Goal: Task Accomplishment & Management: Manage account settings

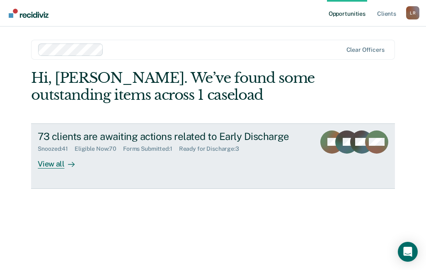
click at [49, 167] on div "View all" at bounding box center [61, 161] width 46 height 16
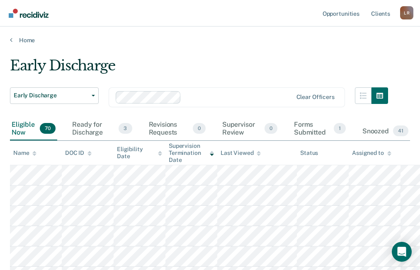
click at [34, 155] on icon at bounding box center [34, 155] width 4 height 2
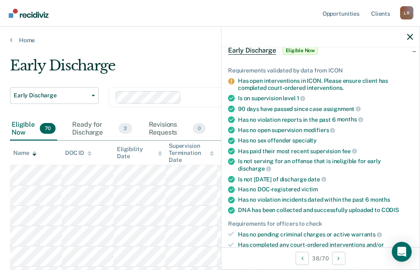
scroll to position [207, 0]
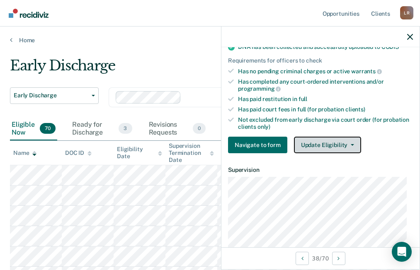
click at [330, 145] on button "Update Eligibility" at bounding box center [327, 145] width 67 height 17
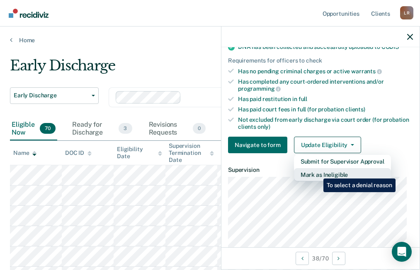
click at [317, 172] on button "Mark as Ineligible" at bounding box center [342, 174] width 97 height 13
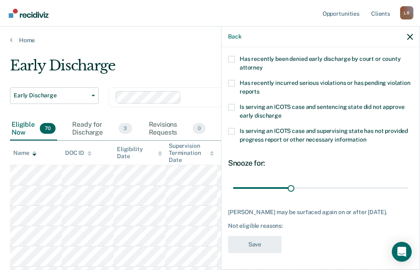
scroll to position [146, 0]
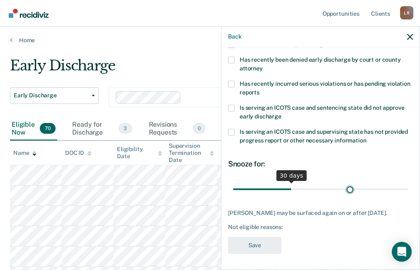
type input "61"
click at [345, 186] on input "range" at bounding box center [320, 189] width 175 height 15
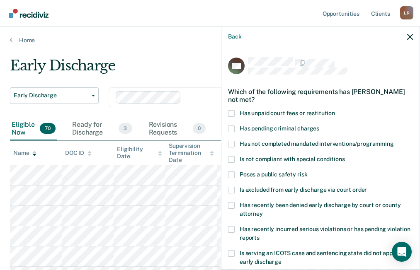
click at [230, 112] on span at bounding box center [231, 113] width 7 height 7
click at [335, 110] on input "Has unpaid court fees or restitution" at bounding box center [335, 110] width 0 height 0
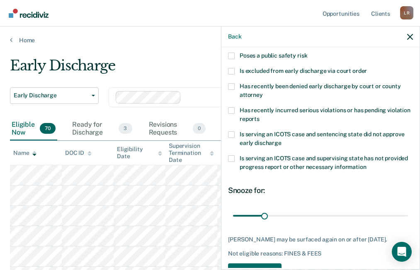
scroll to position [153, 0]
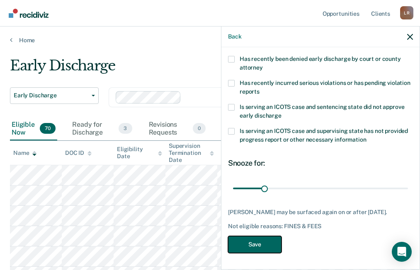
click at [257, 251] on button "Save" at bounding box center [254, 244] width 53 height 17
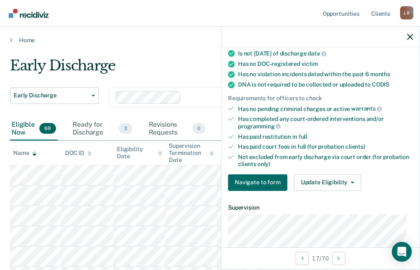
scroll to position [136, 0]
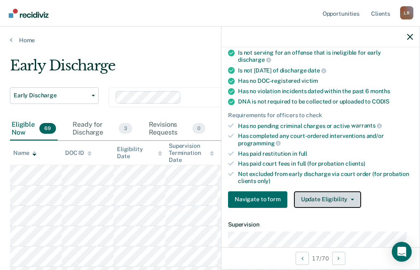
click at [342, 202] on button "Update Eligibility" at bounding box center [327, 200] width 67 height 17
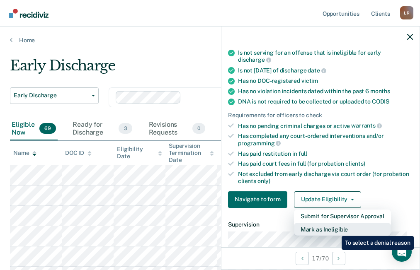
click at [335, 230] on button "Mark as Ineligible" at bounding box center [342, 229] width 97 height 13
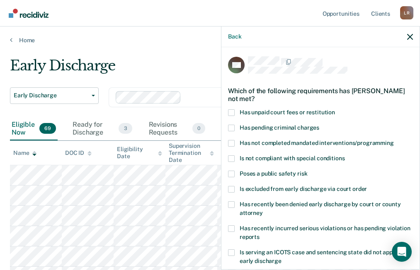
scroll to position [0, 0]
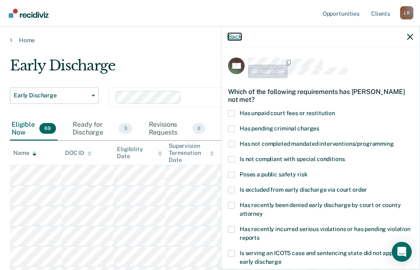
click at [237, 36] on button "Back" at bounding box center [234, 36] width 13 height 7
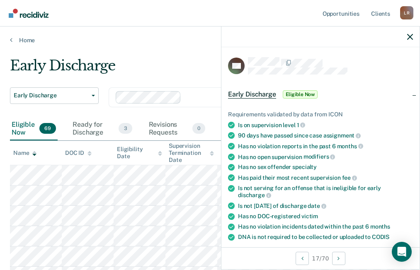
scroll to position [207, 0]
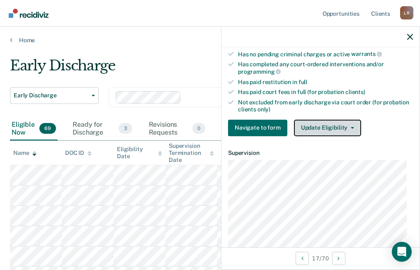
click at [331, 130] on button "Update Eligibility" at bounding box center [327, 128] width 67 height 17
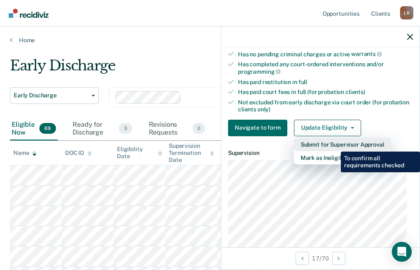
click at [335, 145] on button "Submit for Supervisor Approval" at bounding box center [342, 144] width 97 height 13
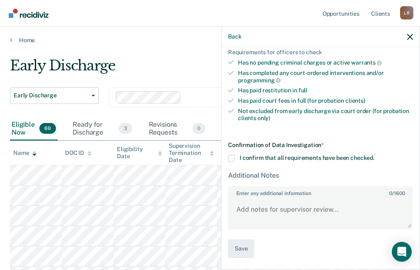
scroll to position [198, 0]
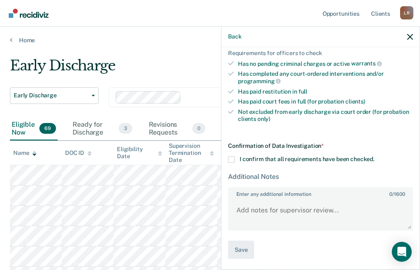
click at [229, 160] on span at bounding box center [231, 159] width 7 height 7
click at [374, 156] on input "I confirm that all requirements have been checked." at bounding box center [374, 156] width 0 height 0
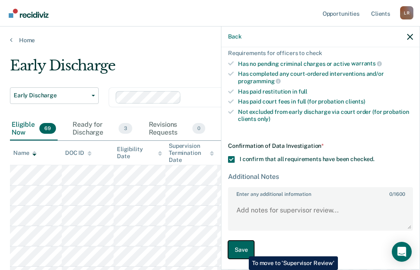
click at [243, 250] on button "Save" at bounding box center [241, 250] width 26 height 19
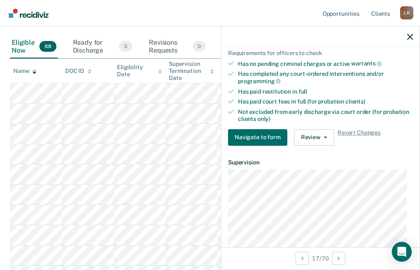
scroll to position [83, 0]
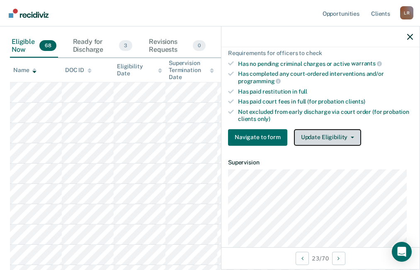
click at [321, 138] on button "Update Eligibility" at bounding box center [327, 137] width 67 height 17
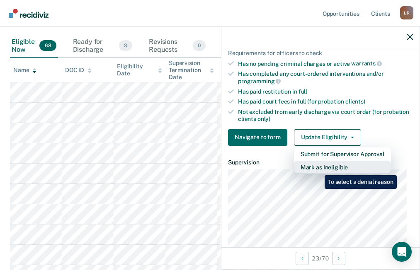
click at [318, 169] on button "Mark as Ineligible" at bounding box center [342, 167] width 97 height 13
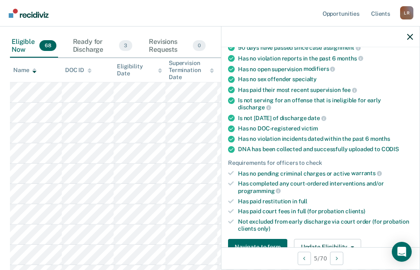
scroll to position [187, 0]
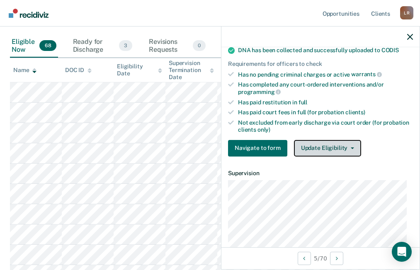
click at [333, 148] on button "Update Eligibility" at bounding box center [327, 148] width 67 height 17
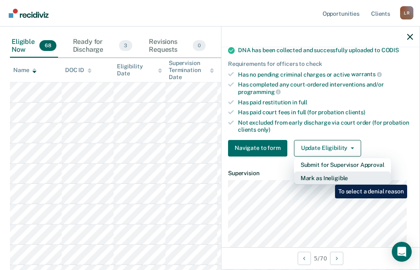
click at [329, 179] on button "Mark as Ineligible" at bounding box center [342, 178] width 97 height 13
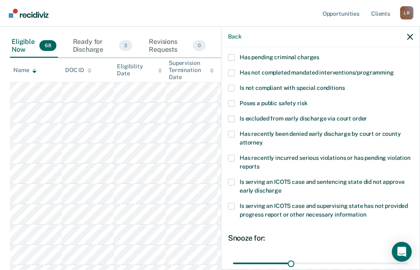
scroll to position [63, 0]
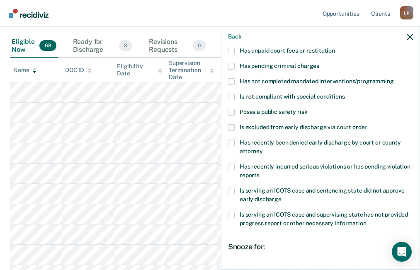
click at [231, 128] on span at bounding box center [231, 127] width 7 height 7
click at [367, 124] on input "Is excluded from early discharge via court order" at bounding box center [367, 124] width 0 height 0
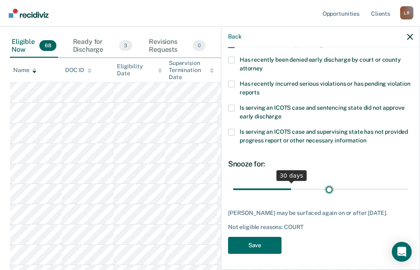
type input "50"
click at [326, 188] on input "range" at bounding box center [320, 189] width 175 height 15
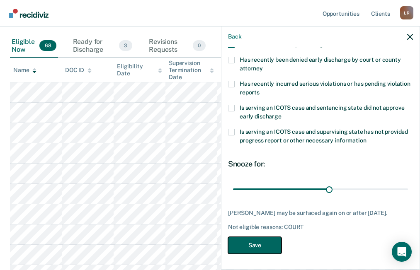
click at [250, 250] on button "Save" at bounding box center [254, 245] width 53 height 17
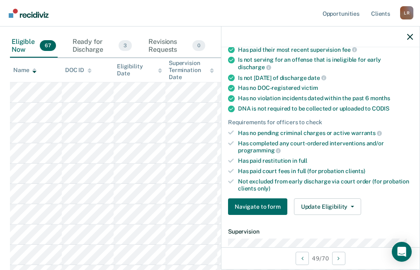
scroll to position [163, 0]
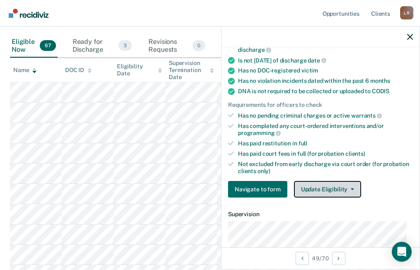
click at [348, 187] on button "Update Eligibility" at bounding box center [327, 189] width 67 height 17
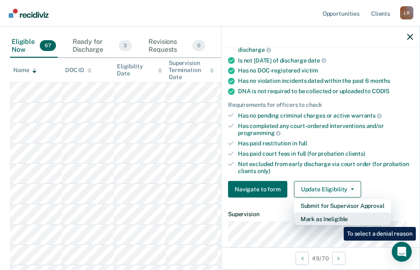
click at [337, 221] on button "Mark as Ineligible" at bounding box center [342, 219] width 97 height 13
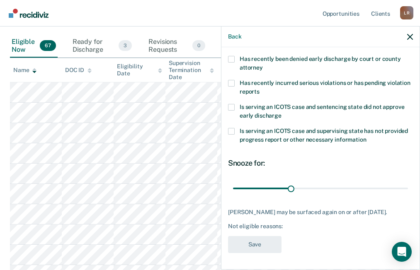
scroll to position [0, 0]
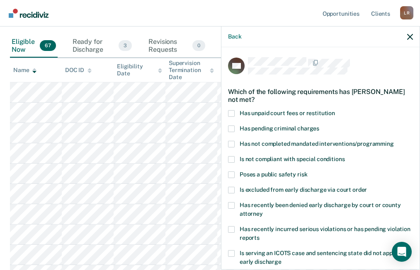
click at [230, 114] on span at bounding box center [231, 113] width 7 height 7
click at [335, 110] on input "Has unpaid court fees or restitution" at bounding box center [335, 110] width 0 height 0
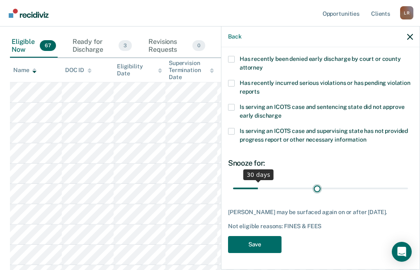
type input "110"
click at [314, 181] on input "range" at bounding box center [320, 188] width 175 height 15
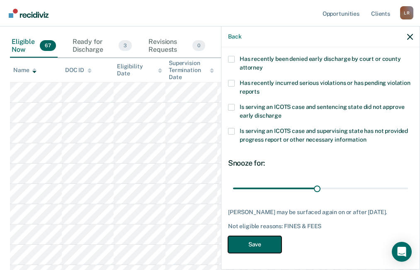
click at [264, 241] on button "Save" at bounding box center [254, 244] width 53 height 17
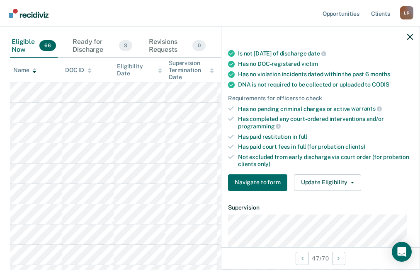
scroll to position [136, 0]
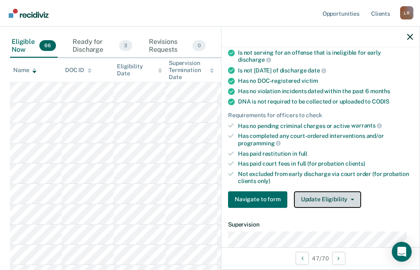
click at [343, 199] on button "Update Eligibility" at bounding box center [327, 200] width 67 height 17
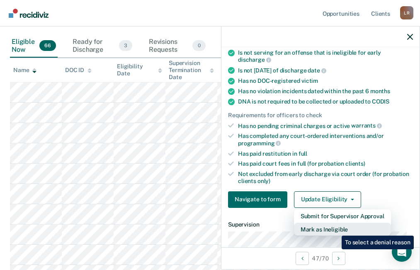
click at [335, 230] on button "Mark as Ineligible" at bounding box center [342, 229] width 97 height 13
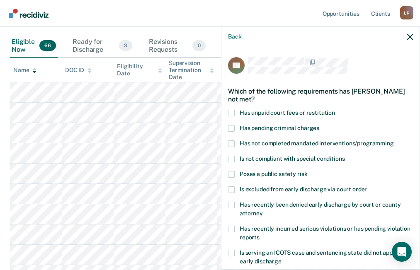
scroll to position [0, 0]
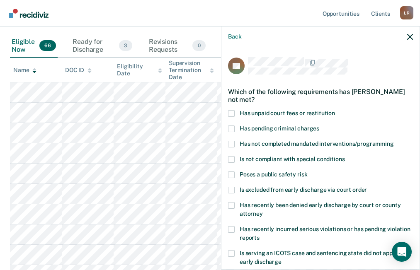
click at [233, 191] on span at bounding box center [231, 190] width 7 height 7
click at [367, 187] on input "Is excluded from early discharge via court order" at bounding box center [367, 187] width 0 height 0
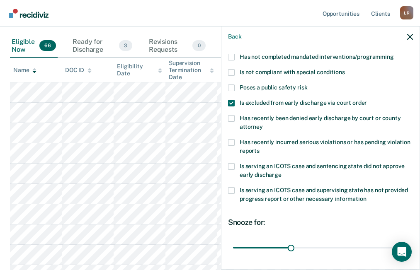
scroll to position [153, 0]
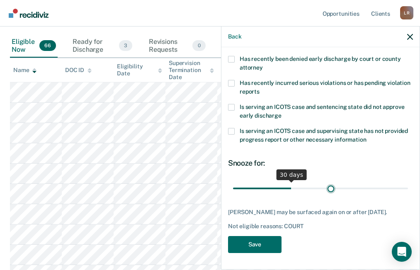
type input "51"
click at [328, 182] on input "range" at bounding box center [320, 188] width 175 height 15
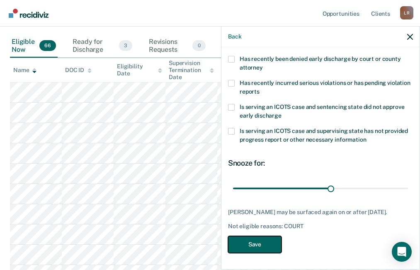
click at [269, 242] on button "Save" at bounding box center [254, 244] width 53 height 17
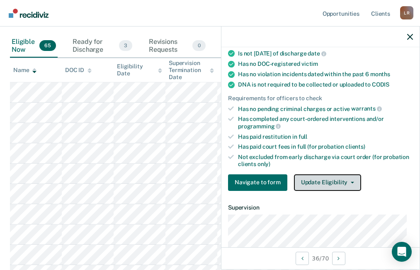
click at [326, 182] on button "Update Eligibility" at bounding box center [327, 183] width 67 height 17
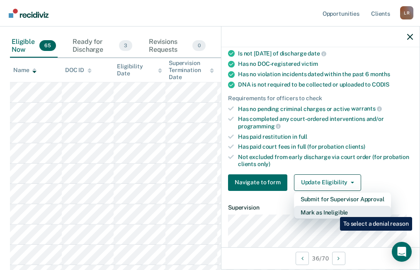
click at [334, 211] on button "Mark as Ineligible" at bounding box center [342, 212] width 97 height 13
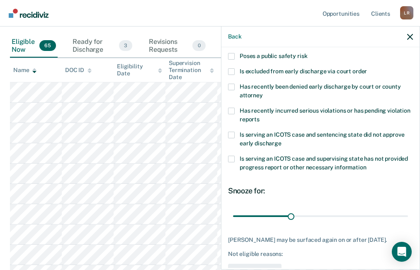
scroll to position [104, 0]
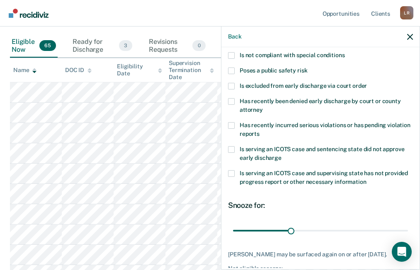
click at [232, 99] on span at bounding box center [231, 101] width 7 height 7
click at [263, 107] on input "Has recently been denied early discharge by court or county attorney" at bounding box center [263, 107] width 0 height 0
click at [232, 99] on span at bounding box center [231, 101] width 7 height 7
click at [263, 107] on input "Has recently been denied early discharge by court or county attorney" at bounding box center [263, 107] width 0 height 0
click at [232, 83] on span at bounding box center [231, 86] width 7 height 7
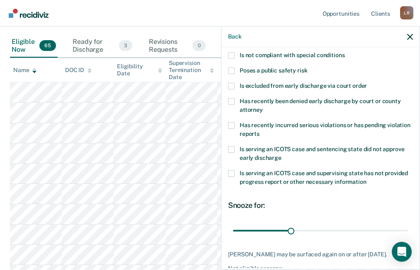
click at [367, 83] on input "Is excluded from early discharge via court order" at bounding box center [367, 83] width 0 height 0
type input "74"
click at [369, 228] on input "range" at bounding box center [320, 230] width 175 height 15
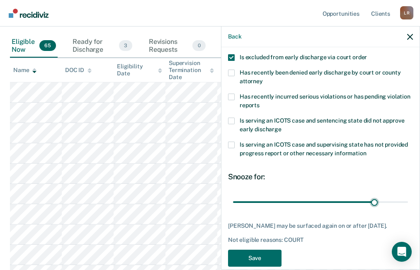
scroll to position [146, 0]
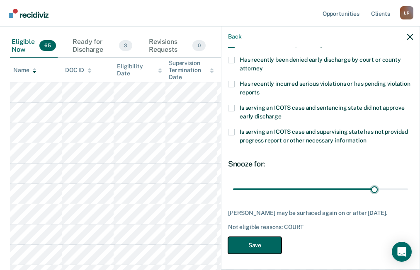
click at [265, 242] on button "Save" at bounding box center [254, 245] width 53 height 17
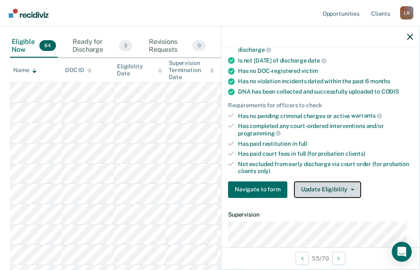
click at [299, 189] on button "Update Eligibility" at bounding box center [327, 190] width 67 height 17
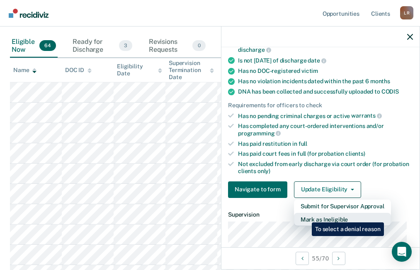
click at [306, 216] on button "Mark as Ineligible" at bounding box center [342, 219] width 97 height 13
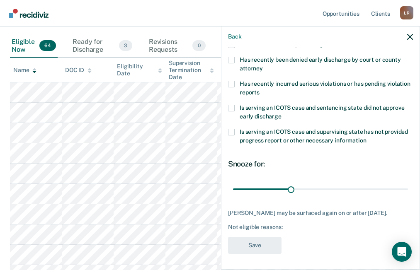
scroll to position [0, 0]
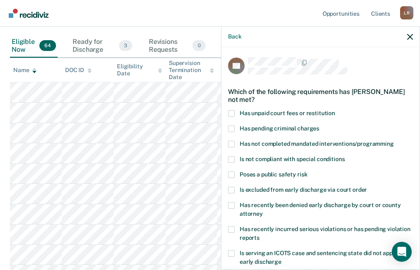
click at [230, 146] on span at bounding box center [231, 144] width 7 height 7
click at [394, 141] on input "Has not completed mandated interventions/programming" at bounding box center [394, 141] width 0 height 0
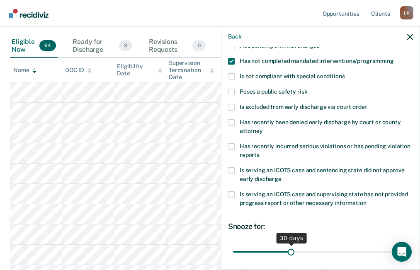
scroll to position [146, 0]
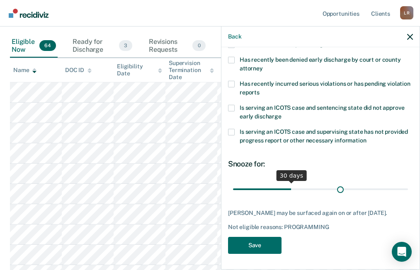
type input "56"
click at [336, 187] on input "range" at bounding box center [320, 189] width 175 height 15
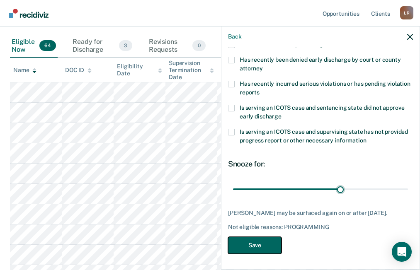
click at [260, 249] on button "Save" at bounding box center [254, 245] width 53 height 17
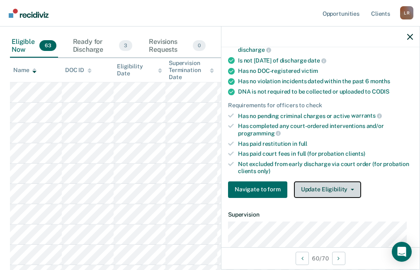
click at [324, 187] on button "Update Eligibility" at bounding box center [327, 190] width 67 height 17
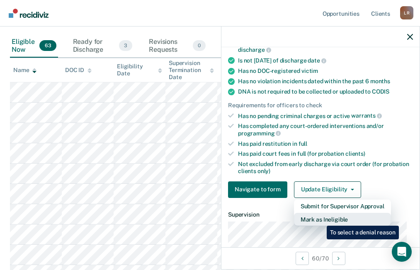
click at [320, 220] on button "Mark as Ineligible" at bounding box center [342, 219] width 97 height 13
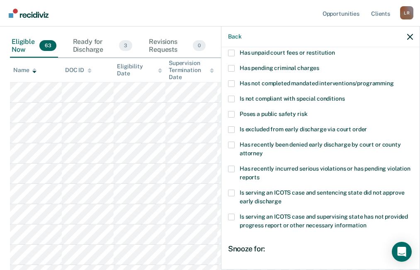
scroll to position [0, 0]
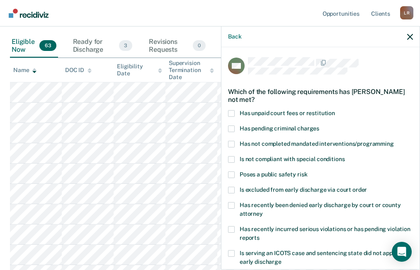
click at [234, 144] on span at bounding box center [231, 144] width 7 height 7
click at [394, 141] on input "Has not completed mandated interventions/programming" at bounding box center [394, 141] width 0 height 0
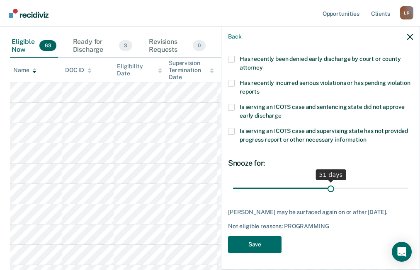
type input "51"
click at [328, 181] on input "range" at bounding box center [320, 188] width 175 height 15
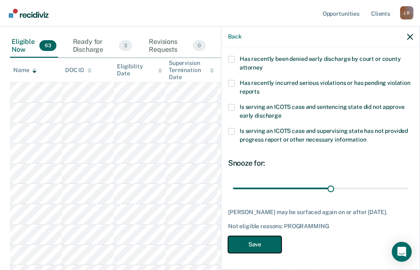
click at [260, 245] on button "Save" at bounding box center [254, 244] width 53 height 17
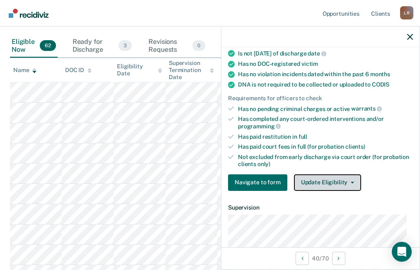
click at [309, 182] on button "Update Eligibility" at bounding box center [327, 183] width 67 height 17
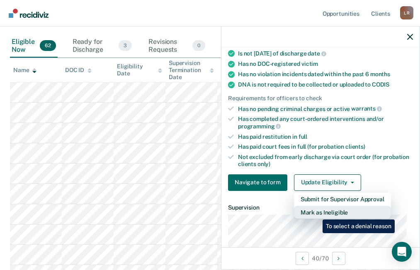
click at [316, 213] on button "Mark as Ineligible" at bounding box center [342, 212] width 97 height 13
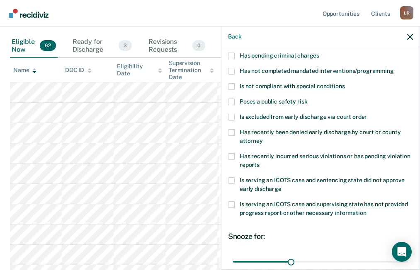
scroll to position [0, 0]
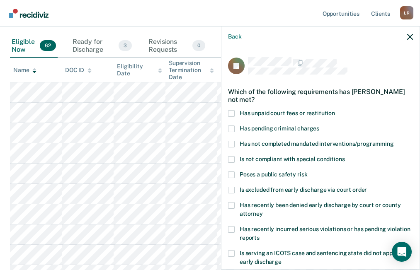
click at [234, 190] on span at bounding box center [231, 190] width 7 height 7
click at [367, 187] on input "Is excluded from early discharge via court order" at bounding box center [367, 187] width 0 height 0
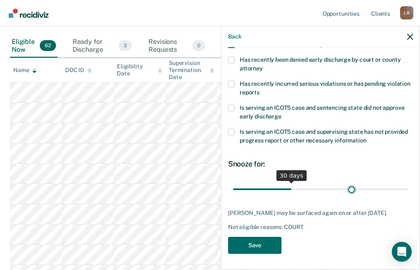
type input "62"
click at [347, 190] on input "range" at bounding box center [320, 189] width 175 height 15
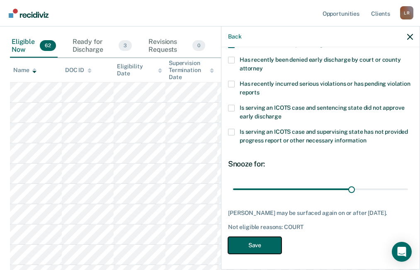
click at [258, 248] on button "Save" at bounding box center [254, 245] width 53 height 17
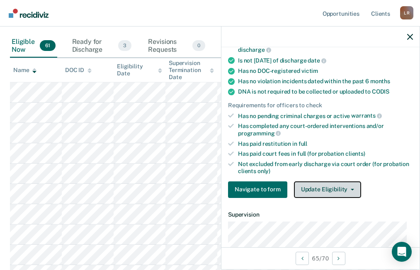
click at [330, 190] on button "Update Eligibility" at bounding box center [327, 190] width 67 height 17
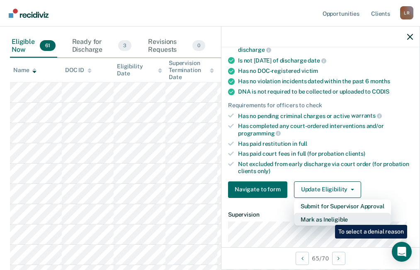
click at [329, 220] on button "Mark as Ineligible" at bounding box center [342, 219] width 97 height 13
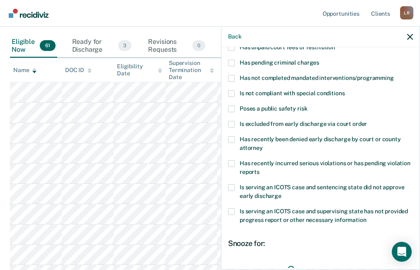
scroll to position [63, 0]
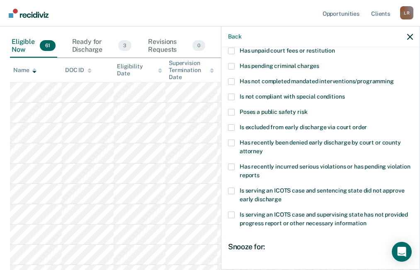
click at [232, 80] on span at bounding box center [231, 81] width 7 height 7
click at [394, 78] on input "Has not completed mandated interventions/programming" at bounding box center [394, 78] width 0 height 0
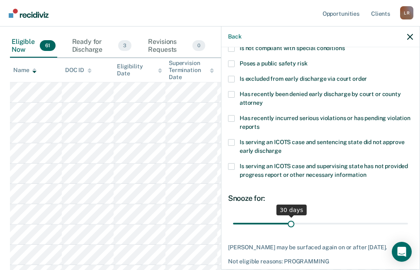
scroll to position [146, 0]
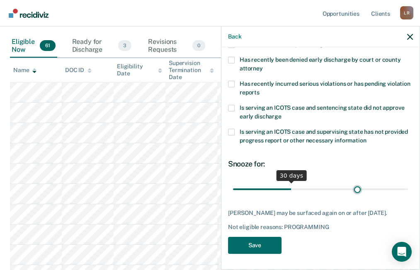
type input "65"
click at [353, 187] on input "range" at bounding box center [320, 189] width 175 height 15
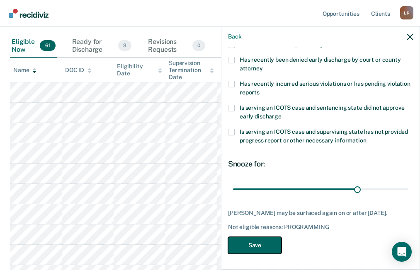
click at [254, 247] on button "Save" at bounding box center [254, 245] width 53 height 17
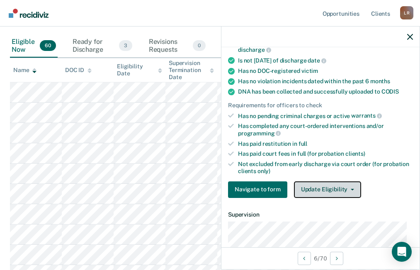
click at [313, 193] on button "Update Eligibility" at bounding box center [327, 190] width 67 height 17
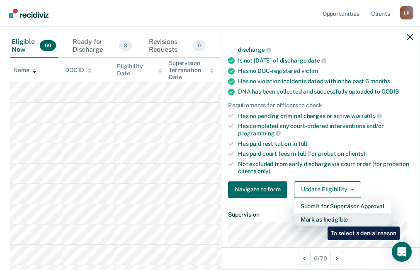
click at [321, 221] on button "Mark as Ineligible" at bounding box center [342, 219] width 97 height 13
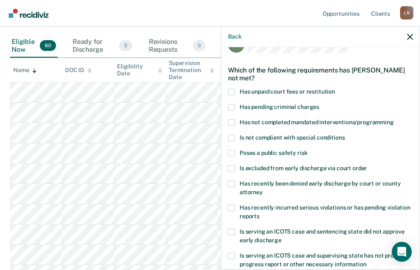
scroll to position [21, 0]
click at [232, 170] on span at bounding box center [231, 169] width 7 height 7
click at [367, 166] on input "Is excluded from early discharge via court order" at bounding box center [367, 166] width 0 height 0
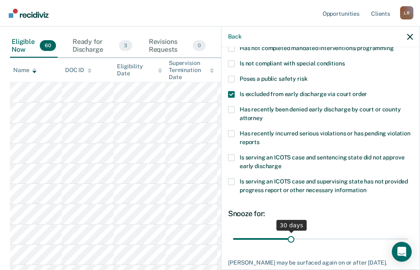
scroll to position [146, 0]
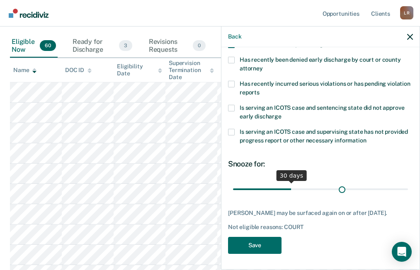
type input "57"
click at [338, 187] on input "range" at bounding box center [320, 189] width 175 height 15
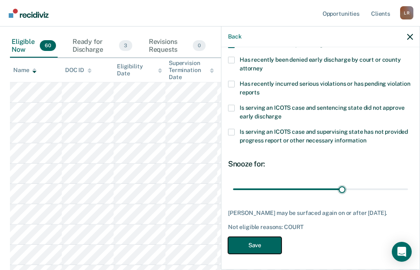
click at [260, 243] on button "Save" at bounding box center [254, 245] width 53 height 17
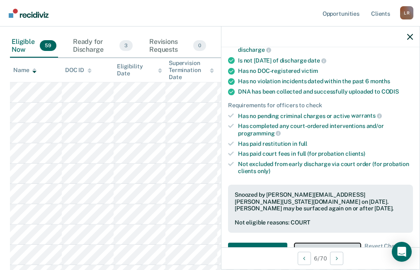
click at [349, 245] on button "Update Eligibility" at bounding box center [327, 251] width 67 height 17
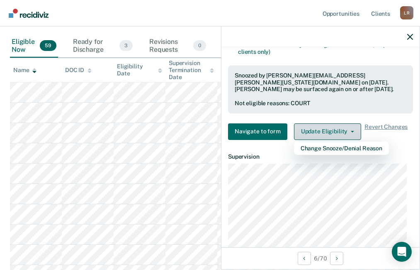
click at [327, 134] on button "Update Eligibility" at bounding box center [327, 132] width 67 height 17
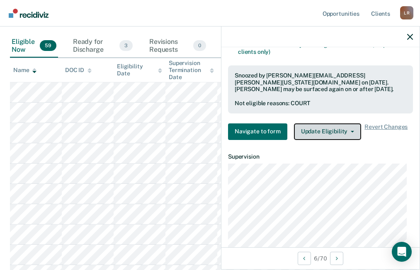
click at [328, 134] on button "Update Eligibility" at bounding box center [327, 132] width 67 height 17
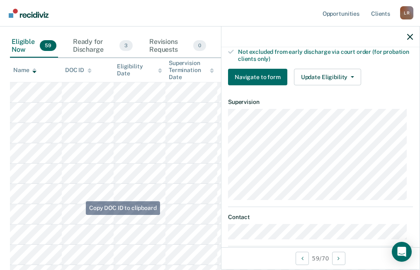
scroll to position [272, 0]
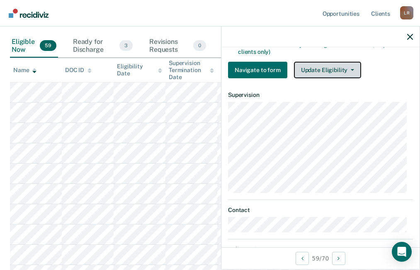
click at [337, 71] on button "Update Eligibility" at bounding box center [327, 70] width 67 height 17
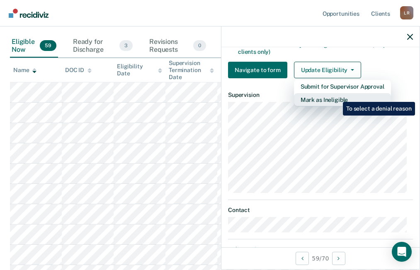
click at [336, 99] on button "Mark as Ineligible" at bounding box center [342, 99] width 97 height 13
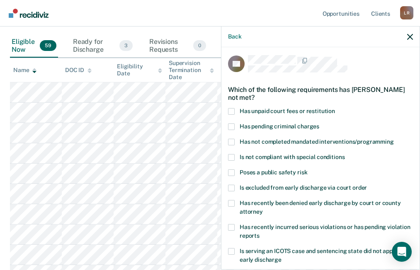
scroll to position [0, 0]
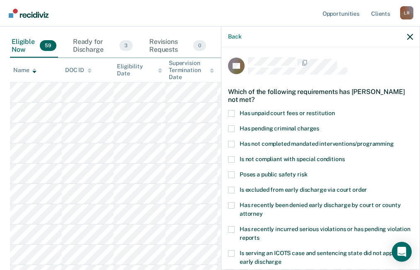
click at [231, 144] on span at bounding box center [231, 144] width 7 height 7
click at [394, 141] on input "Has not completed mandated interventions/programming" at bounding box center [394, 141] width 0 height 0
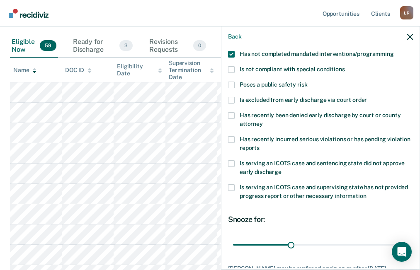
scroll to position [146, 0]
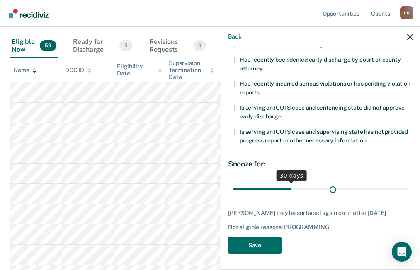
type input "52"
click at [330, 185] on input "range" at bounding box center [320, 189] width 175 height 15
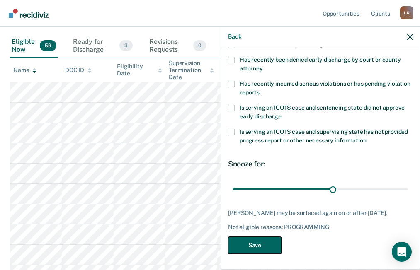
click at [263, 250] on button "Save" at bounding box center [254, 245] width 53 height 17
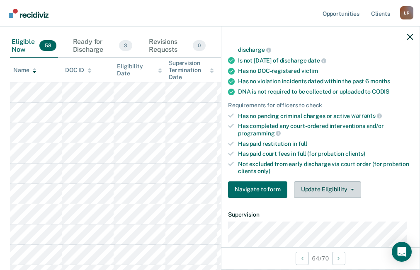
scroll to position [128, 0]
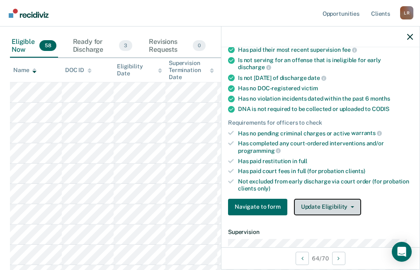
click at [338, 205] on button "Update Eligibility" at bounding box center [327, 207] width 67 height 17
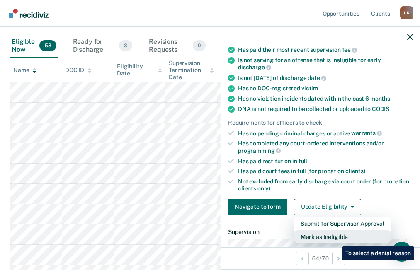
click at [336, 238] on button "Mark as Ineligible" at bounding box center [342, 236] width 97 height 13
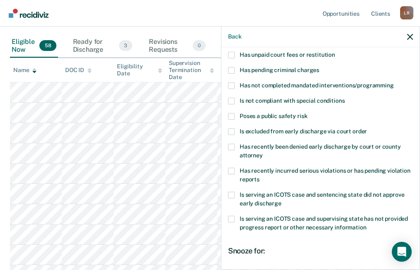
scroll to position [45, 0]
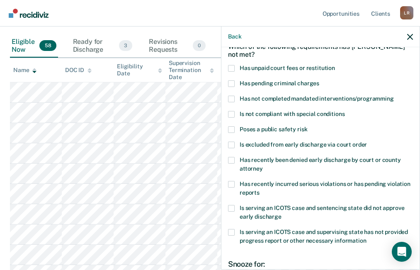
click at [234, 97] on span at bounding box center [231, 99] width 7 height 7
click at [394, 96] on input "Has not completed mandated interventions/programming" at bounding box center [394, 96] width 0 height 0
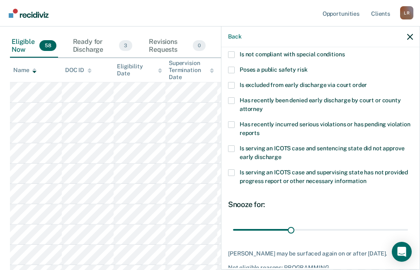
scroll to position [153, 0]
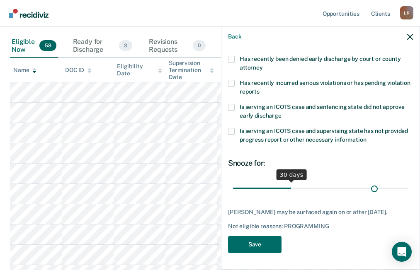
type input "74"
click at [369, 181] on input "range" at bounding box center [320, 188] width 175 height 15
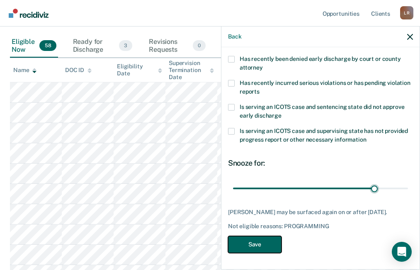
click at [258, 242] on button "Save" at bounding box center [254, 244] width 53 height 17
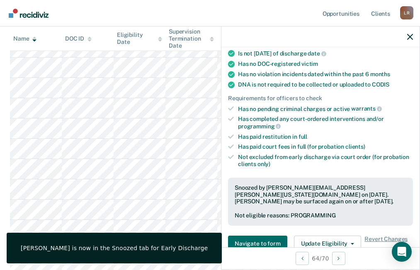
scroll to position [166, 0]
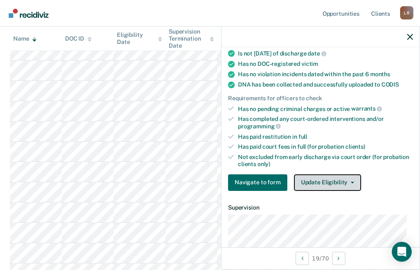
click at [321, 180] on button "Update Eligibility" at bounding box center [327, 183] width 67 height 17
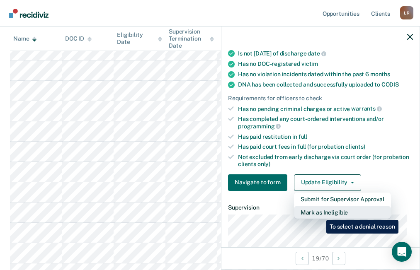
click at [320, 214] on button "Mark as Ineligible" at bounding box center [342, 212] width 97 height 13
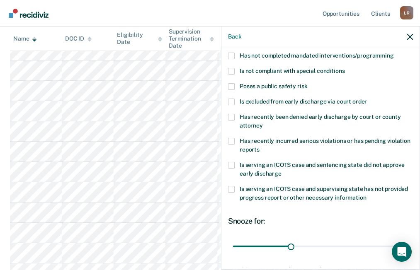
scroll to position [70, 0]
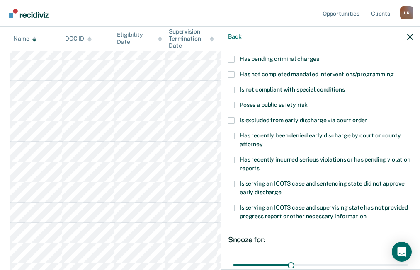
click at [236, 120] on label "Is excluded from early discharge via court order" at bounding box center [320, 121] width 185 height 9
click at [367, 117] on input "Is excluded from early discharge via court order" at bounding box center [367, 117] width 0 height 0
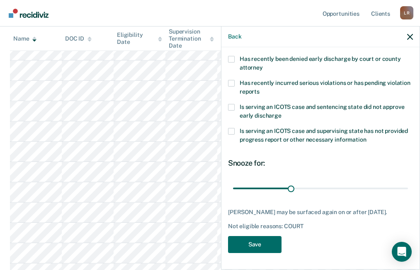
scroll to position [153, 0]
type input "56"
click at [336, 181] on input "range" at bounding box center [320, 188] width 175 height 15
click at [265, 242] on button "Save" at bounding box center [254, 244] width 53 height 17
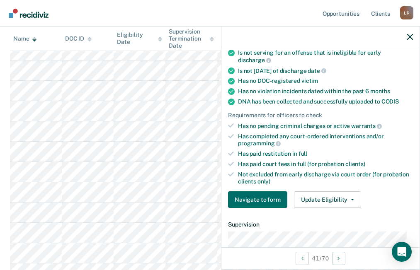
scroll to position [170, 0]
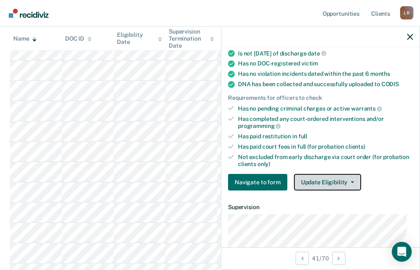
click at [316, 184] on button "Update Eligibility" at bounding box center [327, 182] width 67 height 17
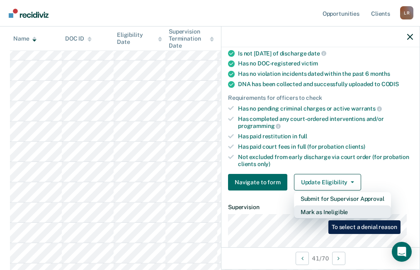
click at [322, 214] on button "Mark as Ineligible" at bounding box center [342, 212] width 97 height 13
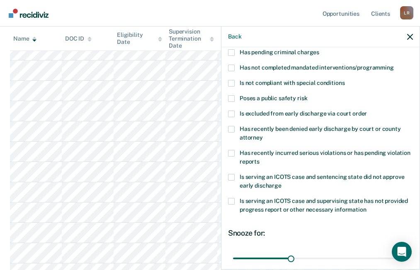
scroll to position [70, 0]
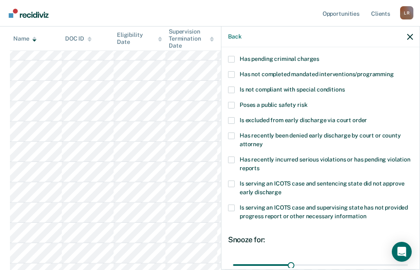
click at [232, 74] on span at bounding box center [231, 74] width 7 height 7
click at [394, 71] on input "Has not completed mandated interventions/programming" at bounding box center [394, 71] width 0 height 0
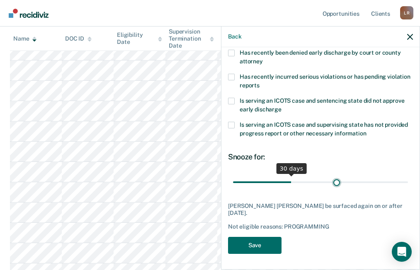
type input "54"
click at [333, 180] on input "range" at bounding box center [320, 182] width 175 height 15
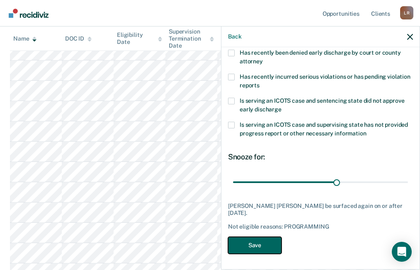
click at [254, 241] on button "Save" at bounding box center [254, 245] width 53 height 17
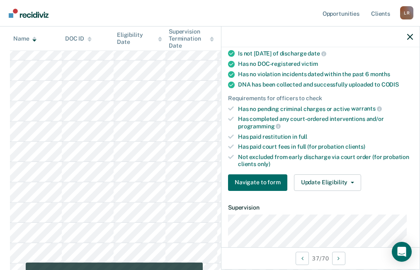
scroll to position [136, 0]
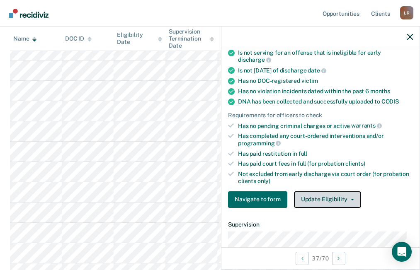
click at [334, 202] on button "Update Eligibility" at bounding box center [327, 200] width 67 height 17
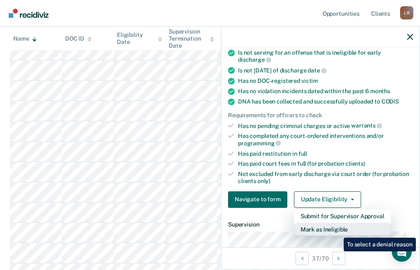
click at [337, 232] on button "Mark as Ineligible" at bounding box center [342, 229] width 97 height 13
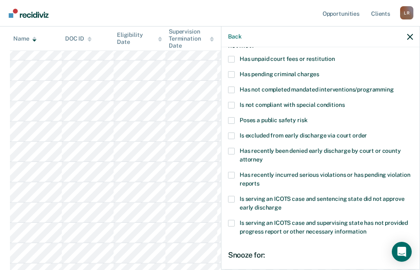
scroll to position [53, 0]
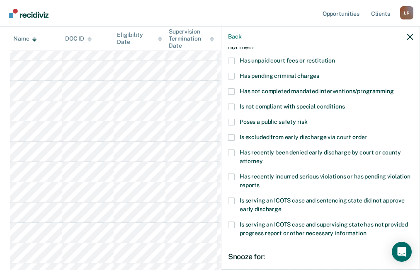
click at [230, 92] on span at bounding box center [231, 91] width 7 height 7
click at [394, 88] on input "Has not completed mandated interventions/programming" at bounding box center [394, 88] width 0 height 0
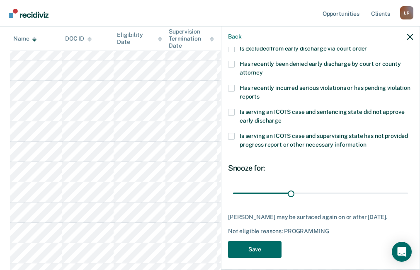
scroll to position [146, 0]
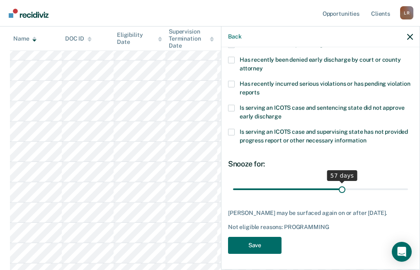
type input "57"
click at [338, 187] on input "range" at bounding box center [320, 189] width 175 height 15
click at [259, 246] on button "Save" at bounding box center [254, 245] width 53 height 17
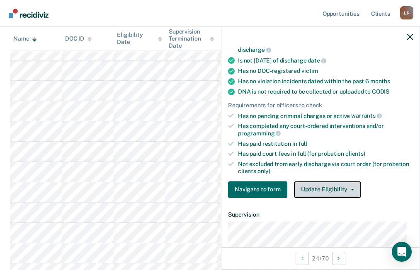
click at [313, 193] on button "Update Eligibility" at bounding box center [327, 190] width 67 height 17
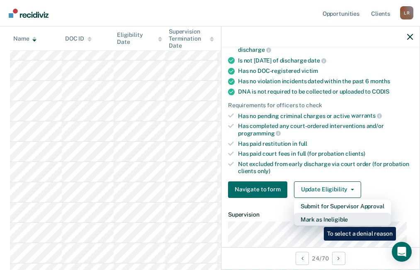
click at [318, 221] on button "Mark as Ineligible" at bounding box center [342, 219] width 97 height 13
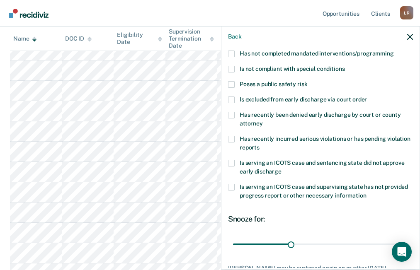
scroll to position [63, 0]
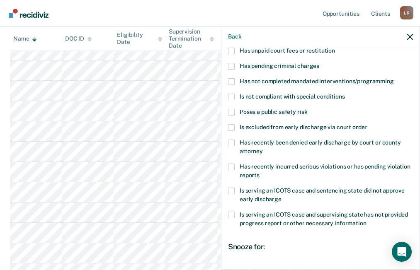
click at [230, 126] on span at bounding box center [231, 127] width 7 height 7
click at [367, 124] on input "Is excluded from early discharge via court order" at bounding box center [367, 124] width 0 height 0
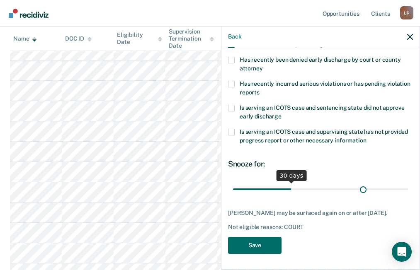
type input "68"
click at [359, 187] on input "range" at bounding box center [320, 189] width 175 height 15
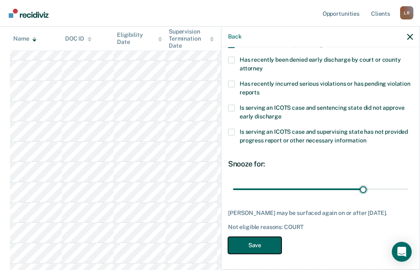
click at [250, 254] on button "Save" at bounding box center [254, 245] width 53 height 17
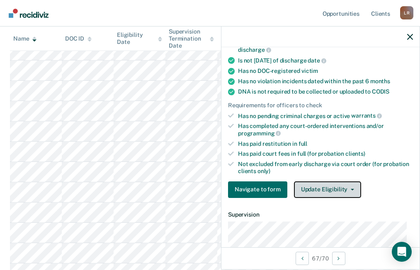
click at [318, 188] on button "Update Eligibility" at bounding box center [327, 190] width 67 height 17
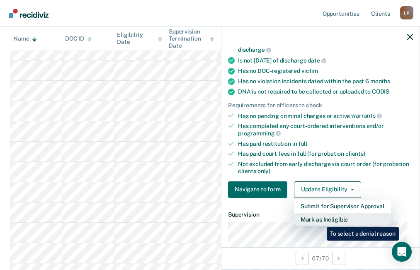
click at [320, 221] on button "Mark as Ineligible" at bounding box center [342, 219] width 97 height 13
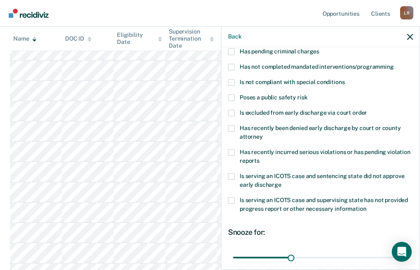
scroll to position [63, 0]
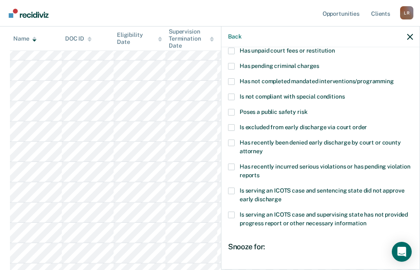
click at [231, 83] on span at bounding box center [231, 81] width 7 height 7
click at [394, 78] on input "Has not completed mandated interventions/programming" at bounding box center [394, 78] width 0 height 0
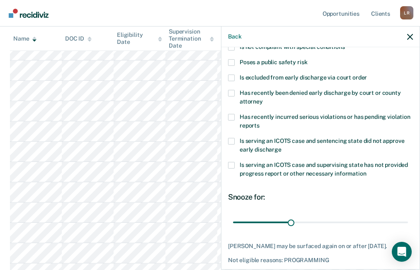
scroll to position [146, 0]
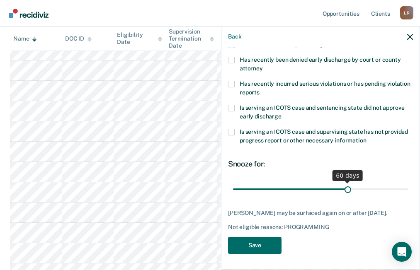
type input "60"
click at [345, 187] on input "range" at bounding box center [320, 189] width 175 height 15
click at [250, 249] on button "Save" at bounding box center [254, 245] width 53 height 17
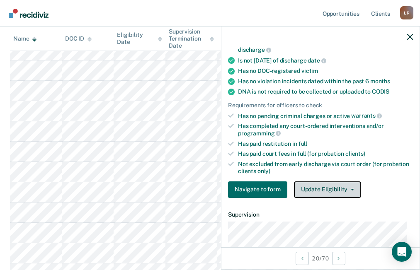
click at [310, 189] on button "Update Eligibility" at bounding box center [327, 190] width 67 height 17
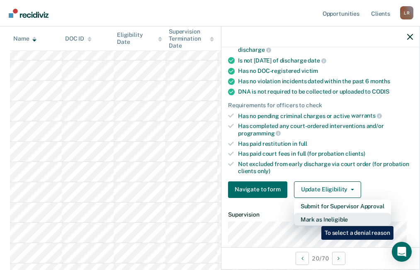
click at [315, 220] on button "Mark as Ineligible" at bounding box center [342, 219] width 97 height 13
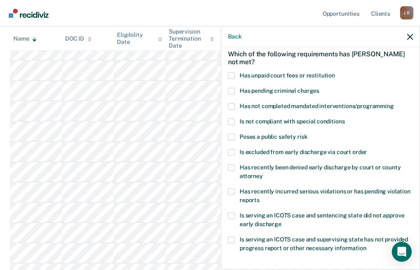
scroll to position [21, 0]
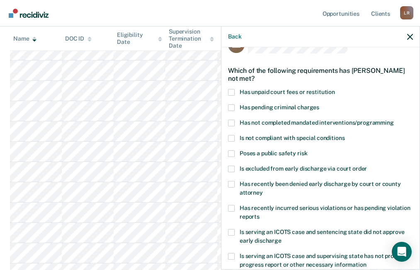
click at [230, 169] on span at bounding box center [231, 169] width 7 height 7
click at [367, 166] on input "Is excluded from early discharge via court order" at bounding box center [367, 166] width 0 height 0
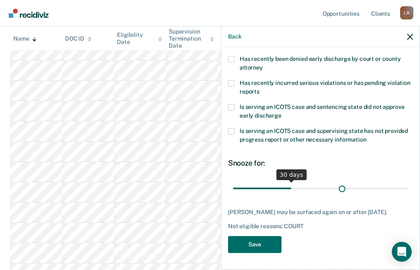
type input "57"
click at [339, 181] on input "range" at bounding box center [320, 188] width 175 height 15
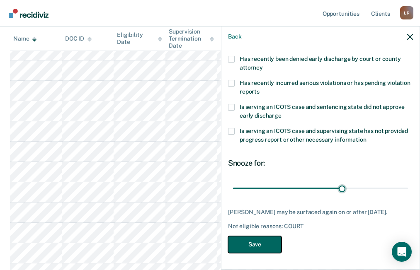
click at [256, 242] on button "Save" at bounding box center [254, 244] width 53 height 17
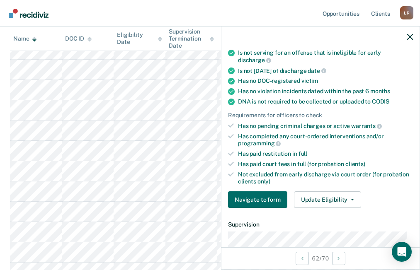
scroll to position [170, 0]
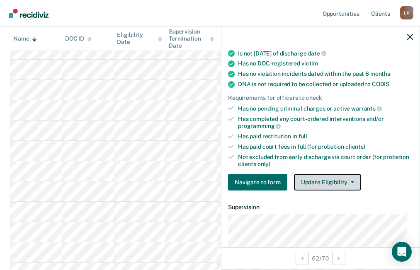
click at [330, 182] on button "Update Eligibility" at bounding box center [327, 182] width 67 height 17
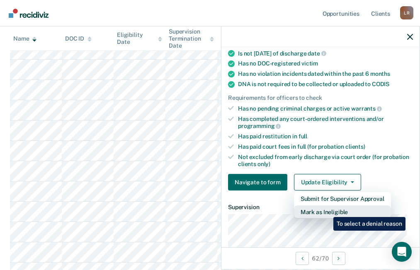
click at [327, 211] on button "Mark as Ineligible" at bounding box center [342, 212] width 97 height 13
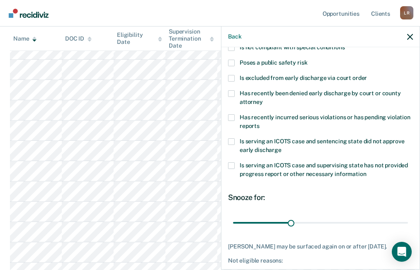
scroll to position [28, 0]
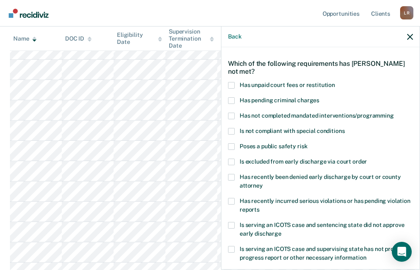
click at [234, 114] on span at bounding box center [231, 116] width 7 height 7
click at [394, 113] on input "Has not completed mandated interventions/programming" at bounding box center [394, 113] width 0 height 0
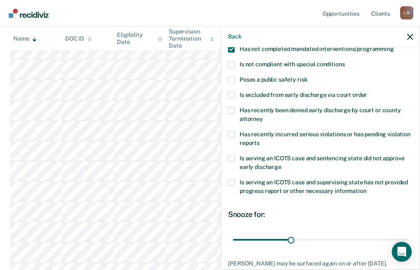
scroll to position [153, 0]
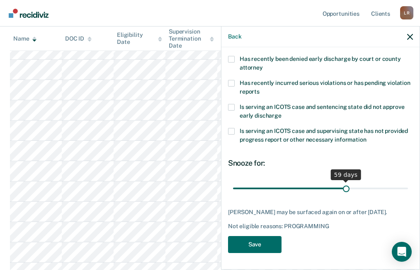
type input "59"
click at [342, 181] on input "range" at bounding box center [320, 188] width 175 height 15
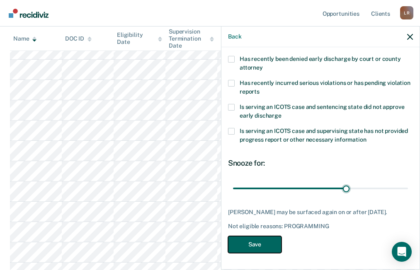
click at [259, 240] on button "Save" at bounding box center [254, 244] width 53 height 17
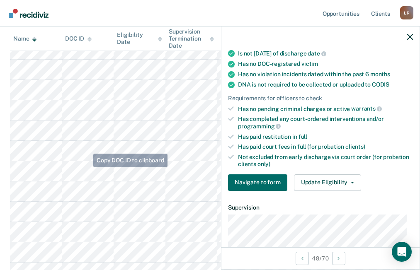
scroll to position [136, 0]
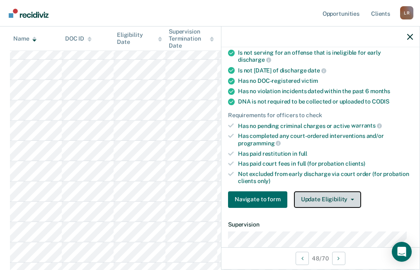
click at [326, 199] on button "Update Eligibility" at bounding box center [327, 200] width 67 height 17
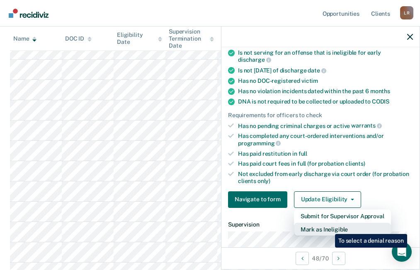
click at [329, 229] on button "Mark as Ineligible" at bounding box center [342, 229] width 97 height 13
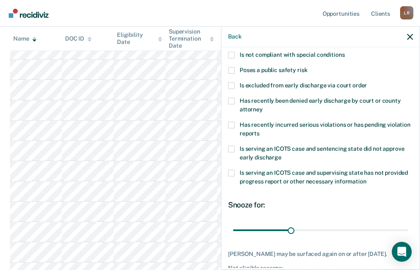
scroll to position [11, 0]
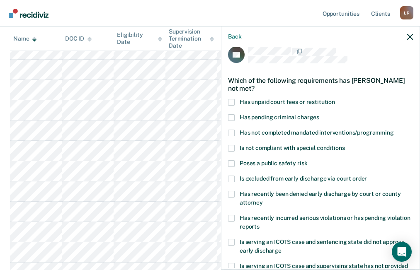
click at [233, 134] on span at bounding box center [231, 133] width 7 height 7
click at [394, 130] on input "Has not completed mandated interventions/programming" at bounding box center [394, 130] width 0 height 0
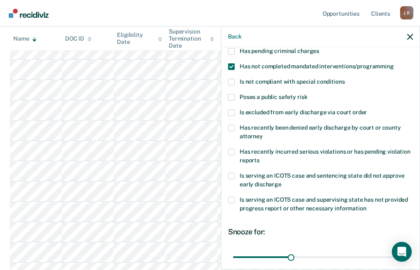
scroll to position [146, 0]
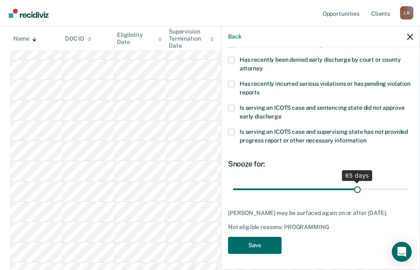
type input "65"
click at [352, 188] on input "range" at bounding box center [320, 189] width 175 height 15
click at [259, 249] on button "Save" at bounding box center [254, 245] width 53 height 17
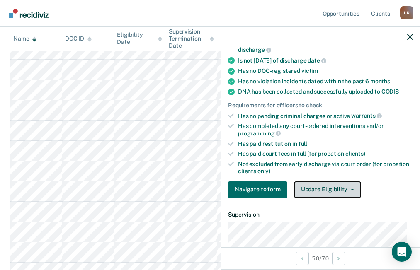
click at [325, 191] on button "Update Eligibility" at bounding box center [327, 190] width 67 height 17
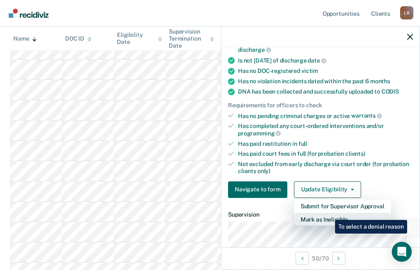
click at [328, 217] on button "Mark as Ineligible" at bounding box center [342, 219] width 97 height 13
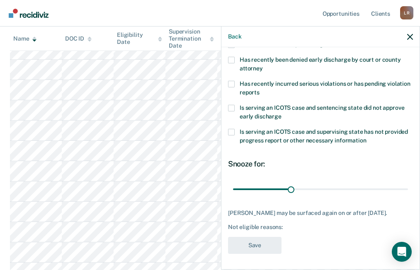
scroll to position [0, 0]
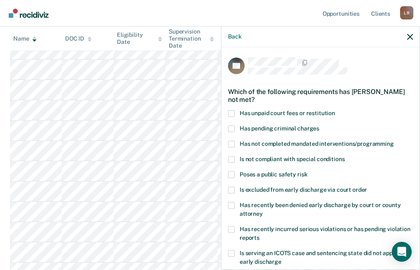
click at [230, 111] on span at bounding box center [231, 113] width 7 height 7
click at [335, 110] on input "Has unpaid court fees or restitution" at bounding box center [335, 110] width 0 height 0
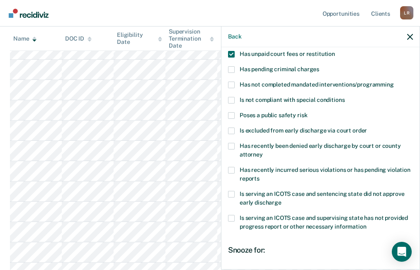
scroll to position [146, 0]
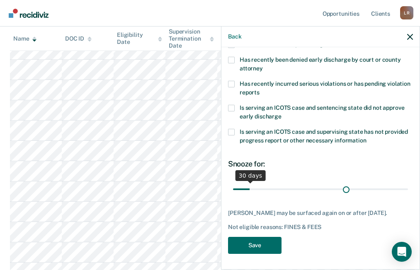
type input "239"
click at [342, 189] on input "range" at bounding box center [320, 189] width 175 height 15
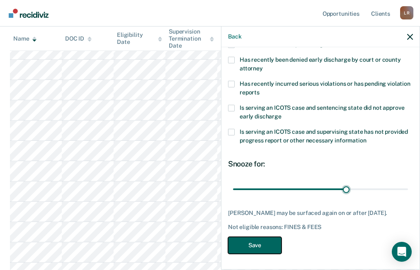
click at [262, 243] on button "Save" at bounding box center [254, 245] width 53 height 17
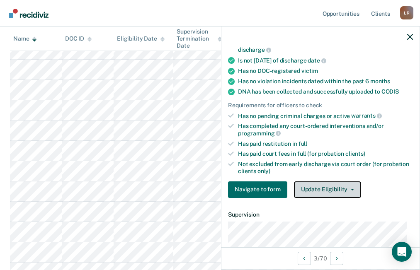
click at [342, 192] on button "Update Eligibility" at bounding box center [327, 190] width 67 height 17
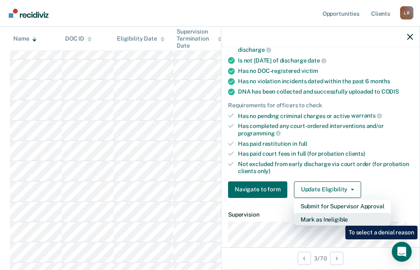
click at [339, 220] on button "Mark as Ineligible" at bounding box center [342, 219] width 97 height 13
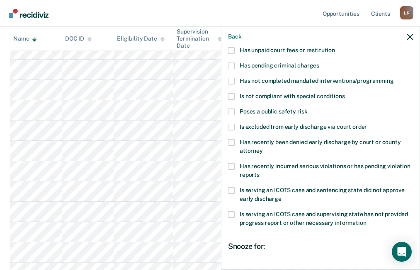
scroll to position [63, 0]
click at [228, 127] on span at bounding box center [231, 127] width 7 height 7
click at [367, 124] on input "Is excluded from early discharge via court order" at bounding box center [367, 124] width 0 height 0
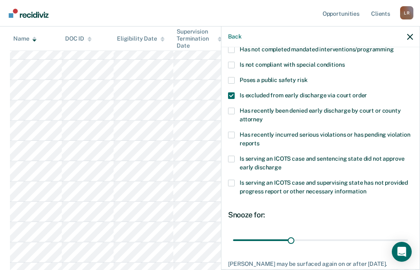
scroll to position [146, 0]
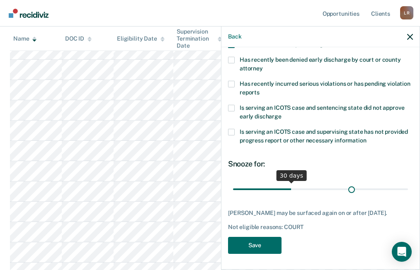
type input "62"
click at [348, 187] on input "range" at bounding box center [320, 189] width 175 height 15
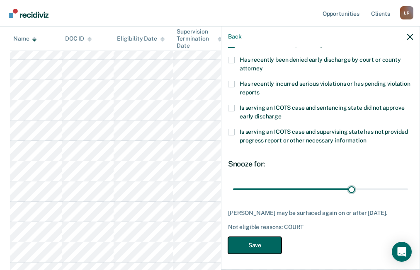
click at [257, 242] on button "Save" at bounding box center [254, 245] width 53 height 17
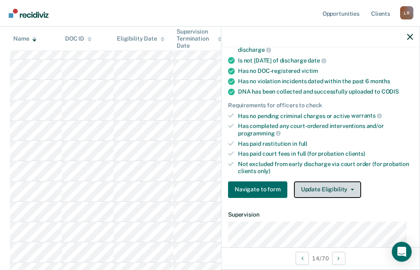
click at [339, 189] on button "Update Eligibility" at bounding box center [327, 190] width 67 height 17
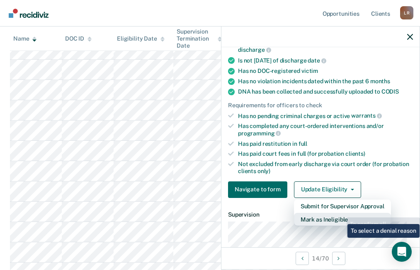
click at [341, 218] on button "Mark as Ineligible" at bounding box center [342, 219] width 97 height 13
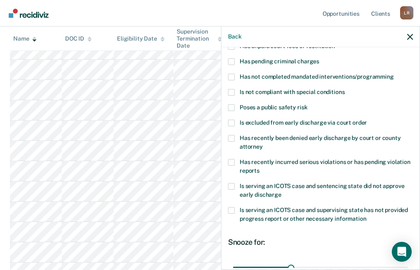
scroll to position [63, 0]
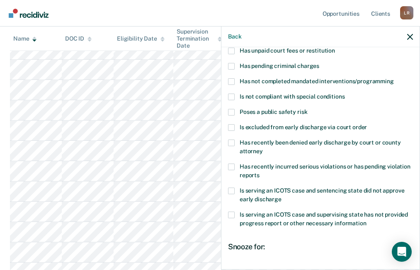
click at [233, 126] on span at bounding box center [231, 127] width 7 height 7
click at [367, 124] on input "Is excluded from early discharge via court order" at bounding box center [367, 124] width 0 height 0
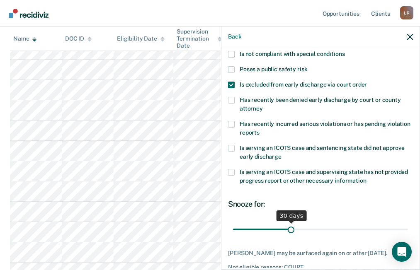
scroll to position [146, 0]
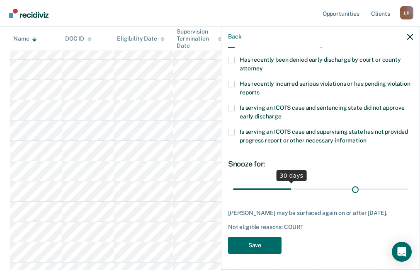
type input "64"
click at [351, 187] on input "range" at bounding box center [320, 189] width 175 height 15
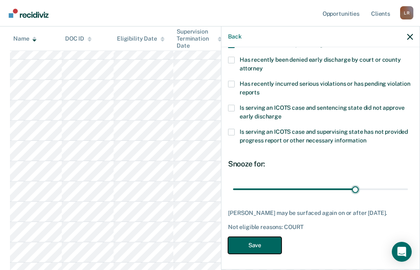
click at [259, 250] on button "Save" at bounding box center [254, 245] width 53 height 17
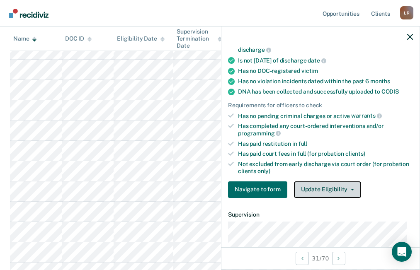
click at [316, 189] on button "Update Eligibility" at bounding box center [327, 190] width 67 height 17
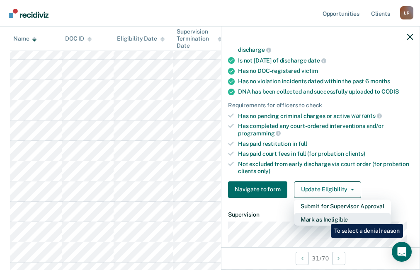
click at [325, 218] on button "Mark as Ineligible" at bounding box center [342, 219] width 97 height 13
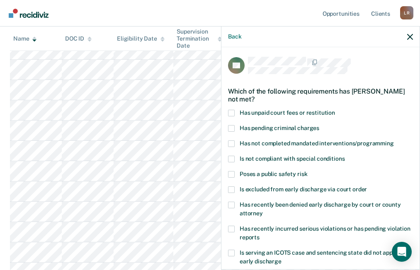
scroll to position [0, 0]
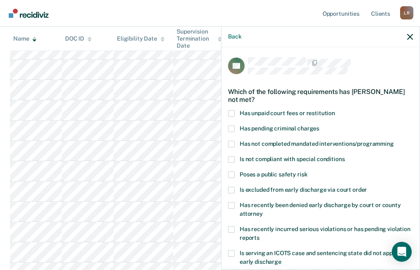
click at [234, 112] on span at bounding box center [231, 113] width 7 height 7
click at [335, 110] on input "Has unpaid court fees or restitution" at bounding box center [335, 110] width 0 height 0
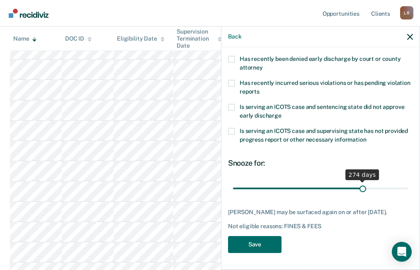
type input "274"
click at [358, 181] on input "range" at bounding box center [320, 188] width 175 height 15
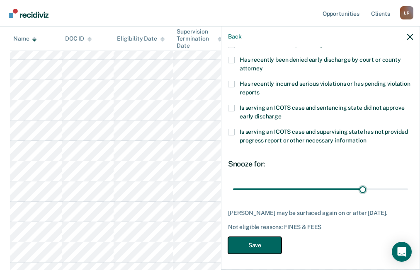
click at [254, 245] on button "Save" at bounding box center [254, 245] width 53 height 17
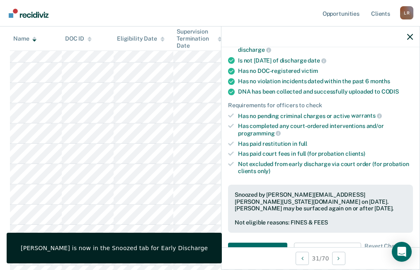
scroll to position [290, 0]
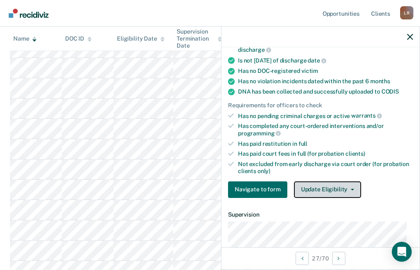
click at [318, 190] on button "Update Eligibility" at bounding box center [327, 190] width 67 height 17
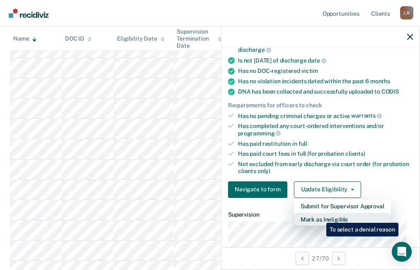
click at [320, 217] on button "Mark as Ineligible" at bounding box center [342, 219] width 97 height 13
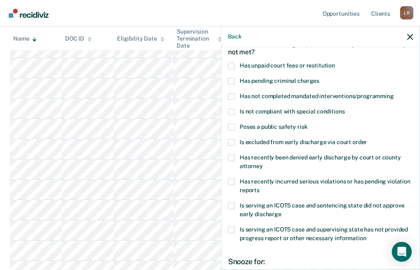
scroll to position [21, 0]
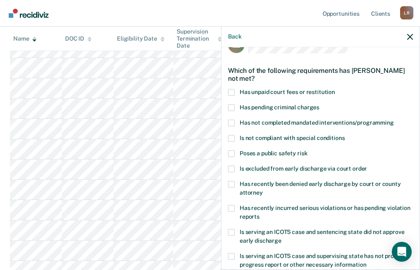
click at [232, 169] on span at bounding box center [231, 169] width 7 height 7
click at [367, 166] on input "Is excluded from early discharge via court order" at bounding box center [367, 166] width 0 height 0
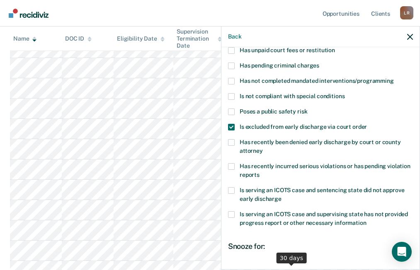
scroll to position [146, 0]
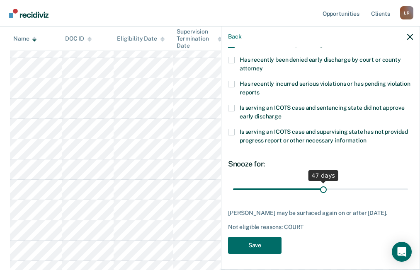
type input "47"
click at [320, 186] on input "range" at bounding box center [320, 189] width 175 height 15
click at [264, 245] on button "Save" at bounding box center [254, 245] width 53 height 17
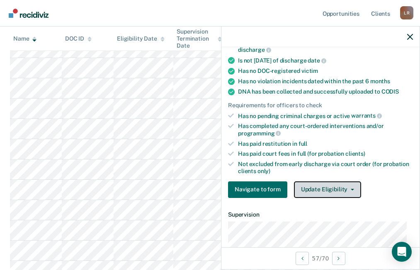
click at [325, 187] on button "Update Eligibility" at bounding box center [327, 190] width 67 height 17
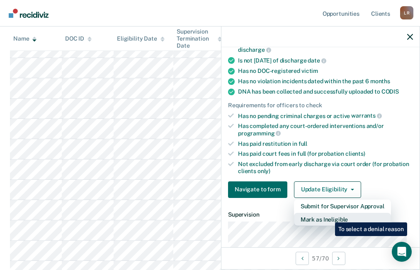
click at [328, 214] on button "Mark as Ineligible" at bounding box center [342, 219] width 97 height 13
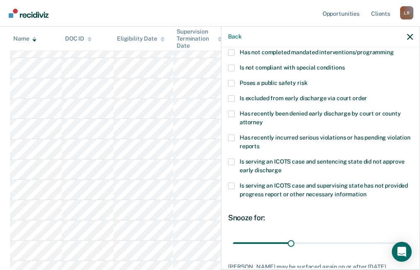
scroll to position [21, 0]
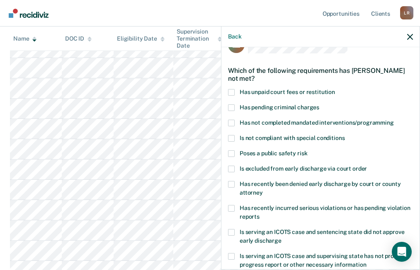
click at [230, 165] on div "Poses a public safety risk" at bounding box center [320, 157] width 185 height 15
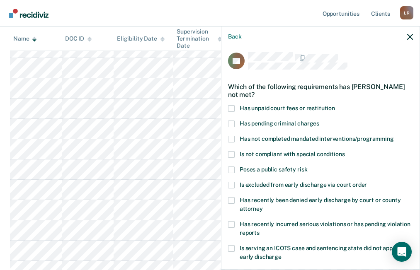
scroll to position [0, 0]
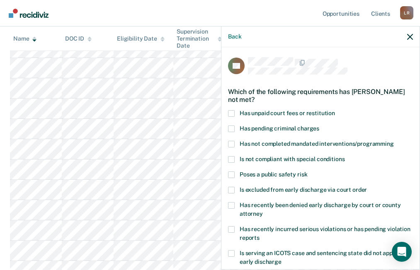
click at [233, 189] on span at bounding box center [231, 190] width 7 height 7
click at [367, 187] on input "Is excluded from early discharge via court order" at bounding box center [367, 187] width 0 height 0
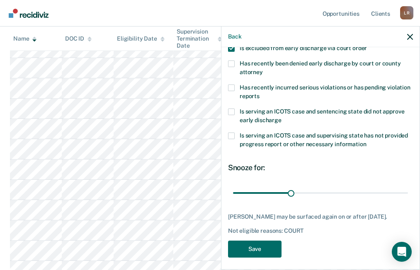
scroll to position [146, 0]
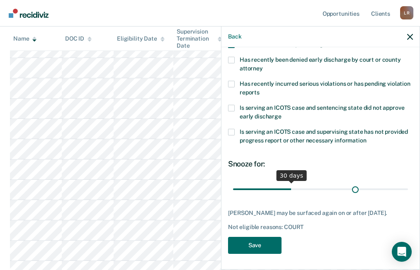
type input "64"
click at [351, 185] on input "range" at bounding box center [320, 189] width 175 height 15
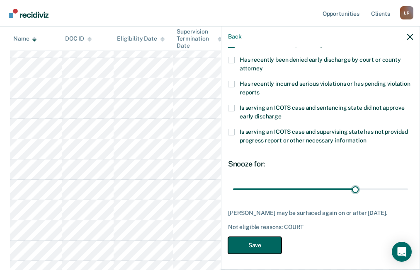
click at [268, 252] on button "Save" at bounding box center [254, 245] width 53 height 17
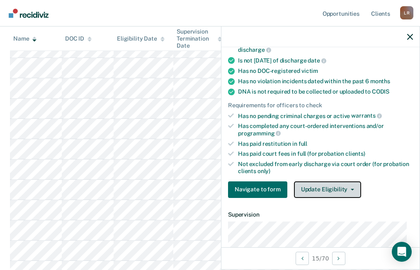
click at [326, 187] on button "Update Eligibility" at bounding box center [327, 190] width 67 height 17
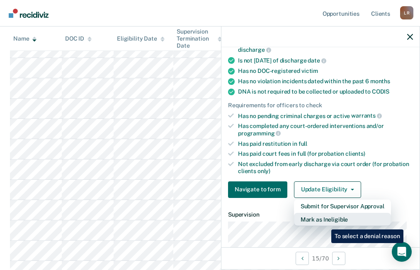
click at [325, 223] on button "Mark as Ineligible" at bounding box center [342, 219] width 97 height 13
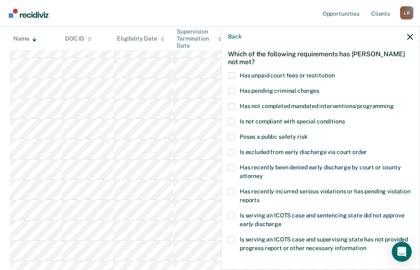
scroll to position [21, 0]
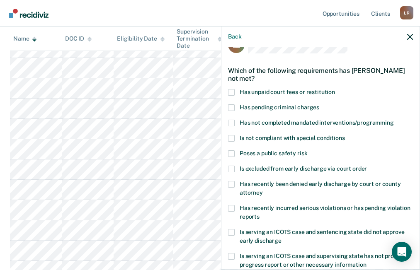
click at [233, 169] on span at bounding box center [231, 169] width 7 height 7
click at [367, 166] on input "Is excluded from early discharge via court order" at bounding box center [367, 166] width 0 height 0
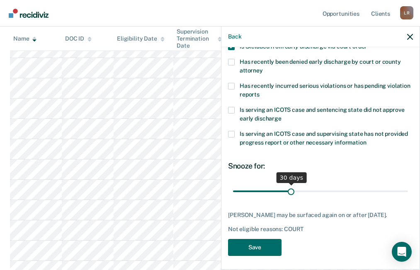
scroll to position [146, 0]
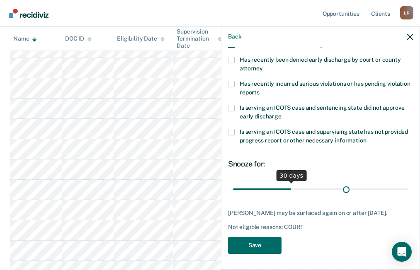
type input "59"
click at [342, 190] on input "range" at bounding box center [320, 189] width 175 height 15
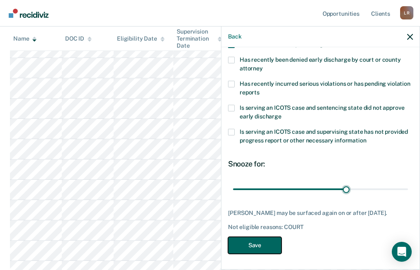
click at [257, 241] on button "Save" at bounding box center [254, 245] width 53 height 17
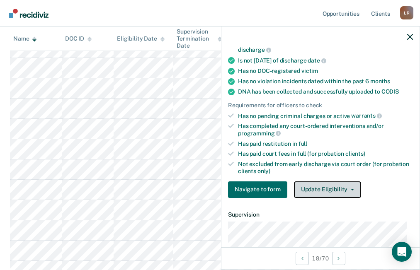
click at [353, 190] on button "Update Eligibility" at bounding box center [327, 190] width 67 height 17
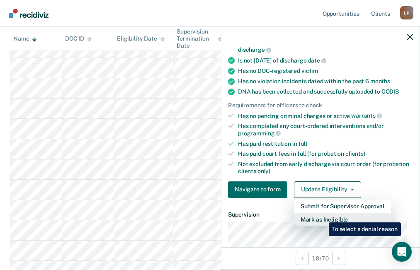
click at [322, 222] on button "Mark as Ineligible" at bounding box center [342, 219] width 97 height 13
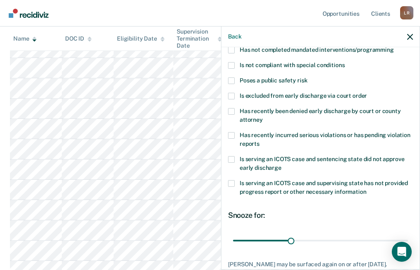
scroll to position [0, 0]
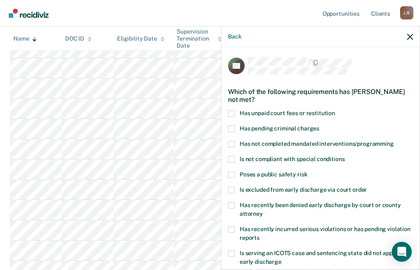
drag, startPoint x: 232, startPoint y: 190, endPoint x: 338, endPoint y: 185, distance: 106.7
click at [231, 190] on span at bounding box center [231, 190] width 7 height 7
click at [367, 187] on input "Is excluded from early discharge via court order" at bounding box center [367, 187] width 0 height 0
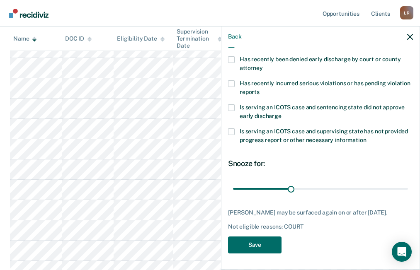
scroll to position [153, 0]
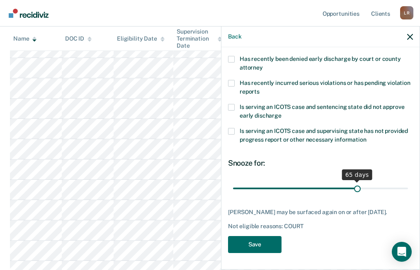
type input "65"
click at [353, 181] on input "range" at bounding box center [320, 188] width 175 height 15
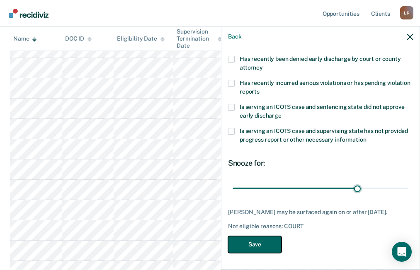
click at [249, 240] on button "Save" at bounding box center [254, 244] width 53 height 17
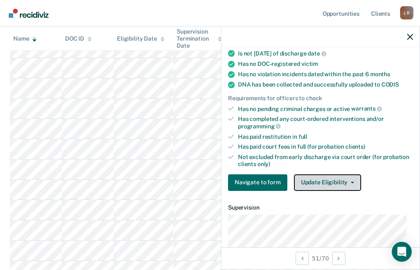
click at [318, 177] on button "Update Eligibility" at bounding box center [327, 183] width 67 height 17
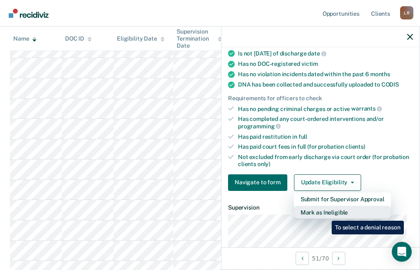
click at [325, 215] on button "Mark as Ineligible" at bounding box center [342, 212] width 97 height 13
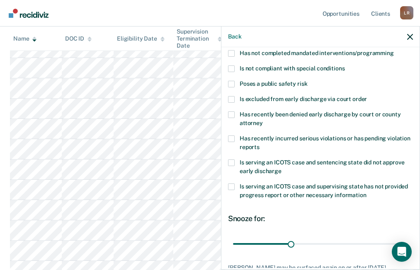
scroll to position [0, 0]
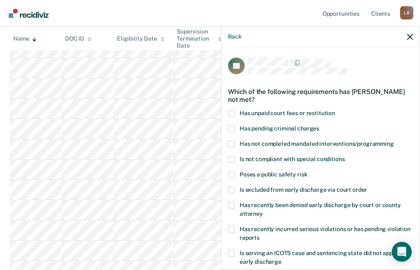
click at [231, 142] on span at bounding box center [231, 144] width 7 height 7
click at [394, 141] on input "Has not completed mandated interventions/programming" at bounding box center [394, 141] width 0 height 0
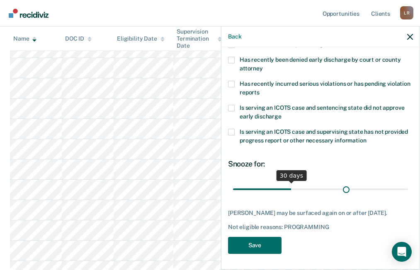
type input "59"
click at [341, 187] on input "range" at bounding box center [320, 189] width 175 height 15
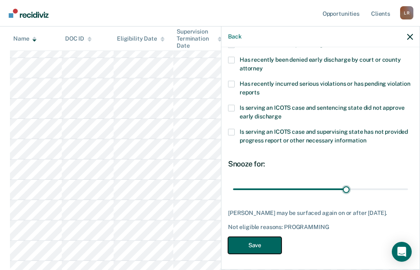
click at [260, 245] on button "Save" at bounding box center [254, 245] width 53 height 17
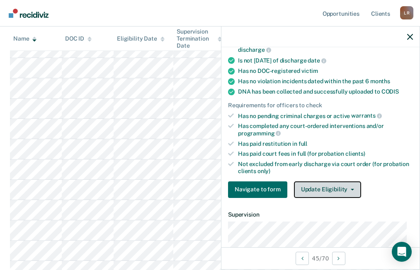
click at [317, 189] on button "Update Eligibility" at bounding box center [327, 190] width 67 height 17
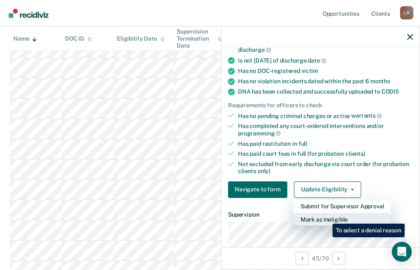
click at [326, 220] on button "Mark as Ineligible" at bounding box center [342, 219] width 97 height 13
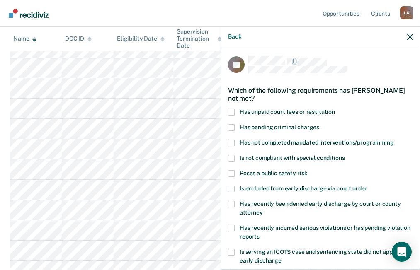
scroll to position [0, 0]
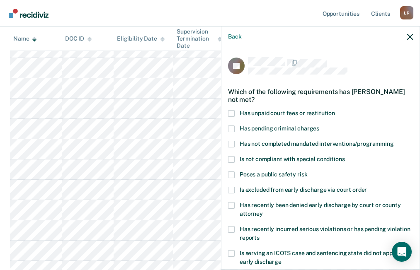
click at [231, 116] on span at bounding box center [231, 113] width 7 height 7
click at [335, 110] on input "Has unpaid court fees or restitution" at bounding box center [335, 110] width 0 height 0
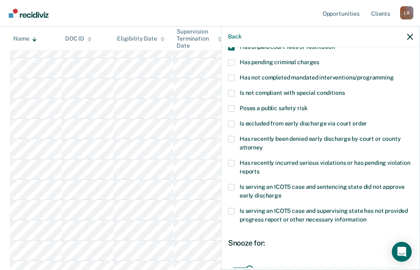
scroll to position [146, 0]
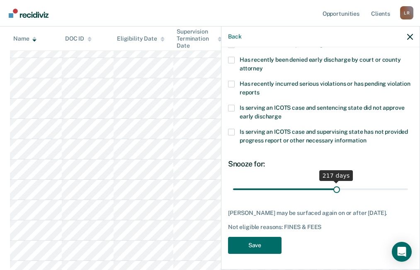
type input "218"
click at [333, 189] on input "range" at bounding box center [320, 189] width 175 height 15
click at [260, 244] on button "Save" at bounding box center [254, 245] width 53 height 17
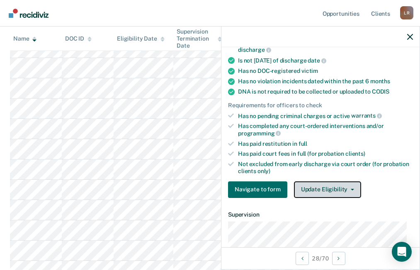
click at [327, 184] on button "Update Eligibility" at bounding box center [327, 190] width 67 height 17
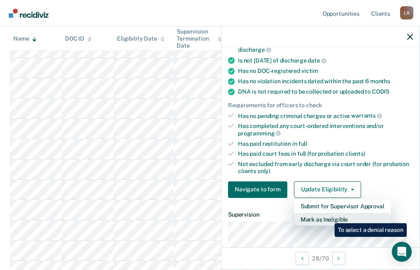
click at [329, 220] on button "Mark as Ineligible" at bounding box center [342, 219] width 97 height 13
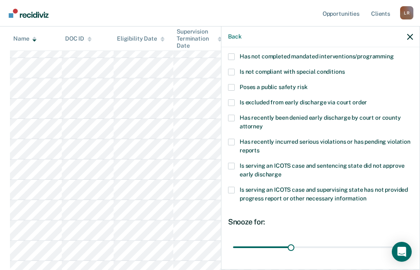
scroll to position [0, 0]
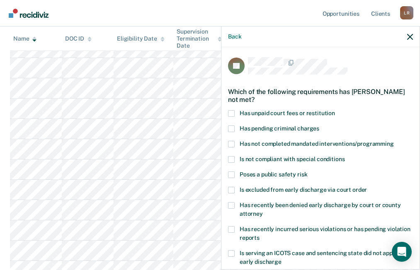
click at [232, 189] on span at bounding box center [231, 190] width 7 height 7
click at [367, 187] on input "Is excluded from early discharge via court order" at bounding box center [367, 187] width 0 height 0
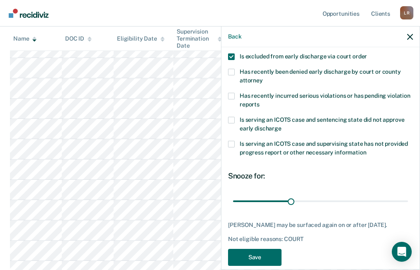
scroll to position [146, 0]
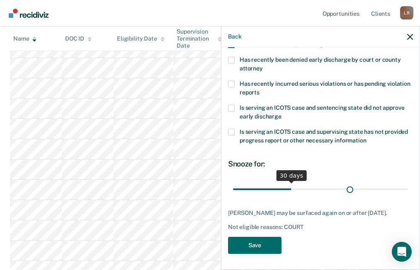
type input "61"
click at [345, 189] on input "range" at bounding box center [320, 189] width 175 height 15
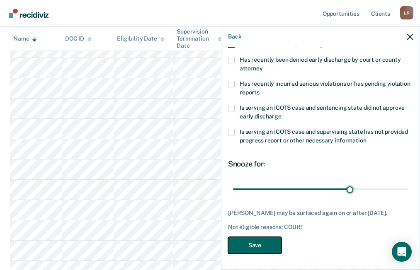
click at [246, 244] on button "Save" at bounding box center [254, 245] width 53 height 17
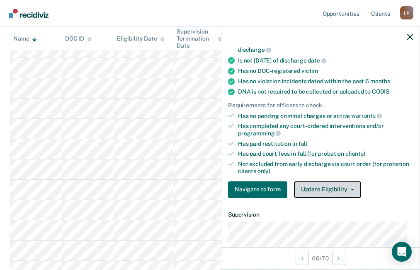
click at [329, 184] on button "Update Eligibility" at bounding box center [327, 190] width 67 height 17
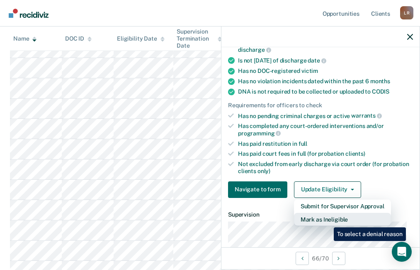
click at [328, 221] on button "Mark as Ineligible" at bounding box center [342, 219] width 97 height 13
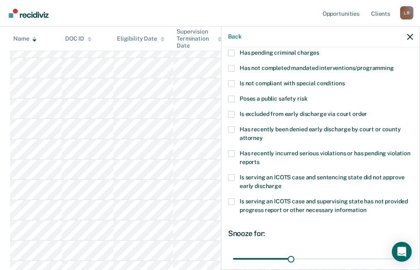
scroll to position [63, 0]
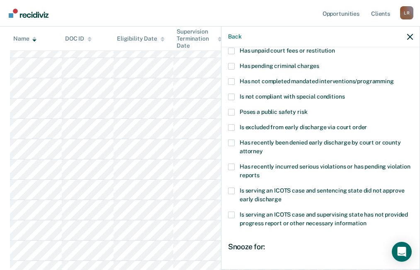
click at [233, 127] on span at bounding box center [231, 127] width 7 height 7
click at [367, 124] on input "Is excluded from early discharge via court order" at bounding box center [367, 124] width 0 height 0
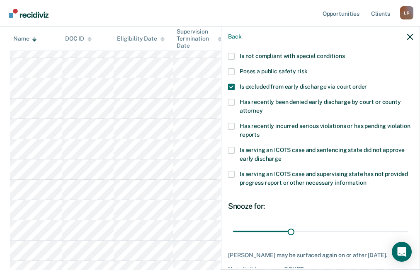
scroll to position [153, 0]
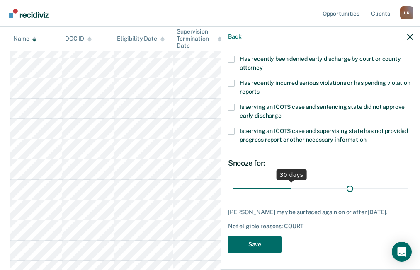
type input "61"
click at [346, 181] on input "range" at bounding box center [320, 188] width 175 height 15
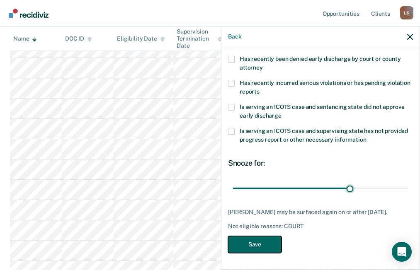
click at [257, 245] on button "Save" at bounding box center [254, 244] width 53 height 17
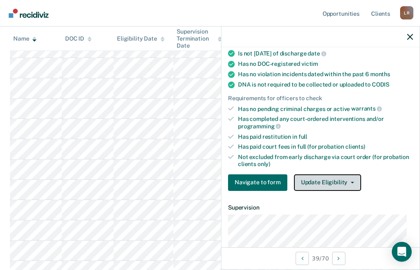
click at [335, 184] on button "Update Eligibility" at bounding box center [327, 183] width 67 height 17
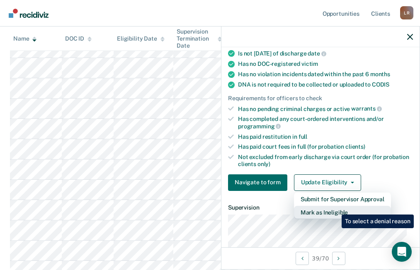
click at [335, 208] on button "Mark as Ineligible" at bounding box center [342, 212] width 97 height 13
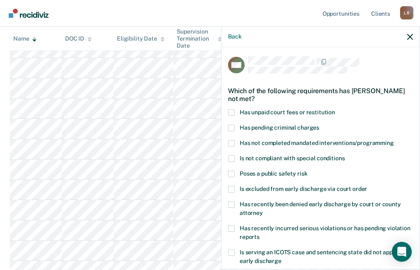
scroll to position [0, 0]
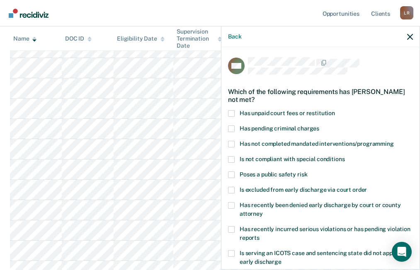
click at [230, 188] on span at bounding box center [231, 190] width 7 height 7
click at [367, 187] on input "Is excluded from early discharge via court order" at bounding box center [367, 187] width 0 height 0
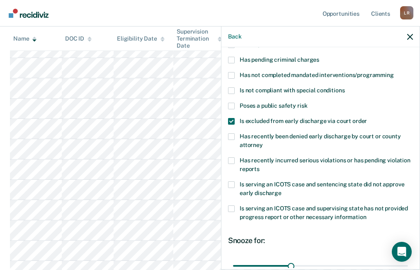
scroll to position [153, 0]
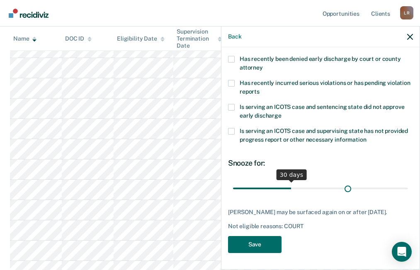
type input "60"
click at [344, 181] on input "range" at bounding box center [320, 188] width 175 height 15
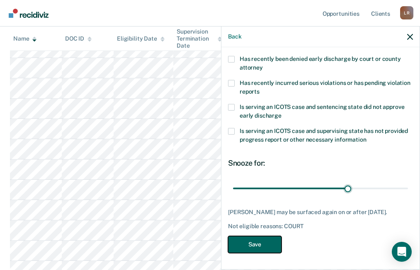
click at [260, 243] on button "Save" at bounding box center [254, 244] width 53 height 17
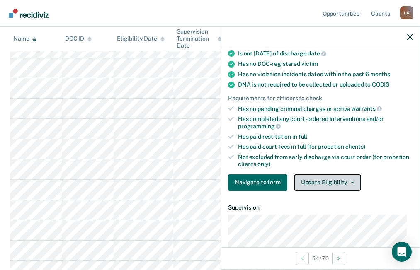
click at [330, 181] on button "Update Eligibility" at bounding box center [327, 183] width 67 height 17
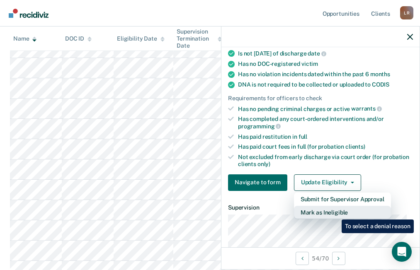
click at [335, 214] on button "Mark as Ineligible" at bounding box center [342, 212] width 97 height 13
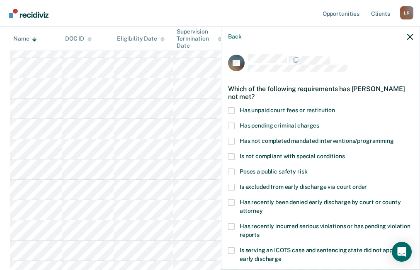
scroll to position [0, 0]
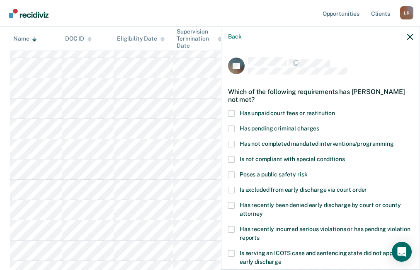
click at [231, 144] on span at bounding box center [231, 144] width 7 height 7
click at [394, 141] on input "Has not completed mandated interventions/programming" at bounding box center [394, 141] width 0 height 0
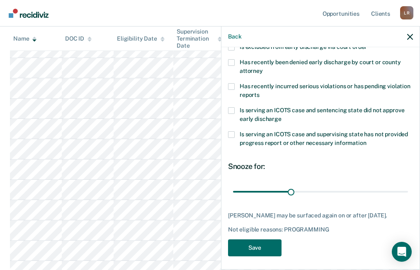
scroll to position [146, 0]
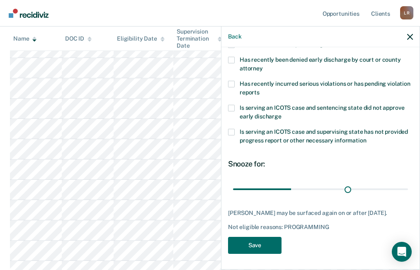
drag, startPoint x: 344, startPoint y: 187, endPoint x: 284, endPoint y: 212, distance: 64.3
type input "60"
click at [343, 187] on input "range" at bounding box center [320, 189] width 175 height 15
click at [252, 240] on button "Save" at bounding box center [254, 245] width 53 height 17
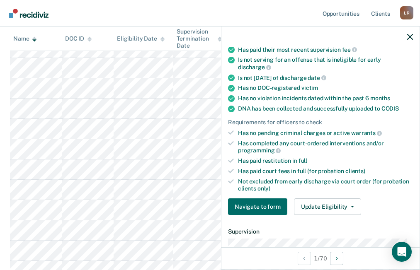
scroll to position [163, 0]
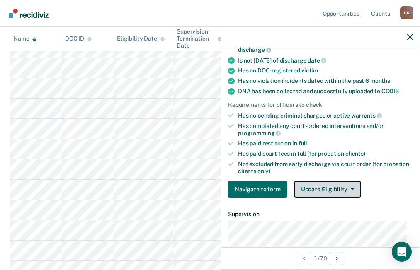
click at [327, 192] on button "Update Eligibility" at bounding box center [327, 189] width 67 height 17
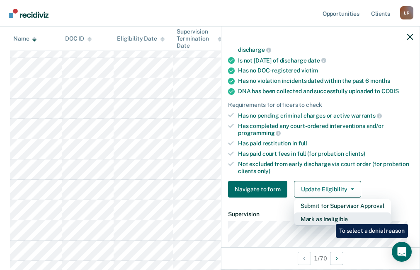
click at [330, 218] on button "Mark as Ineligible" at bounding box center [342, 219] width 97 height 13
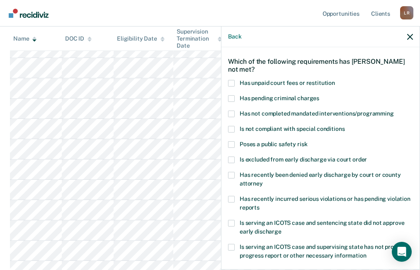
scroll to position [28, 0]
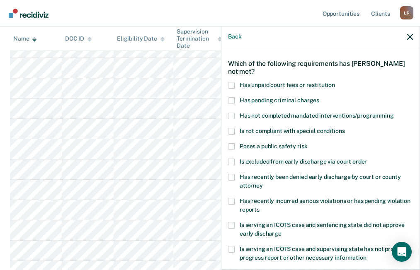
click at [231, 160] on span at bounding box center [231, 162] width 7 height 7
click at [367, 159] on input "Is excluded from early discharge via court order" at bounding box center [367, 159] width 0 height 0
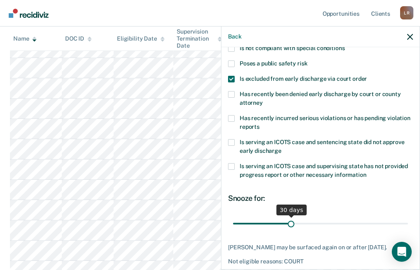
scroll to position [153, 0]
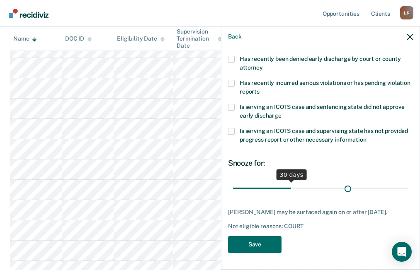
type input "60"
click at [344, 181] on input "range" at bounding box center [320, 188] width 175 height 15
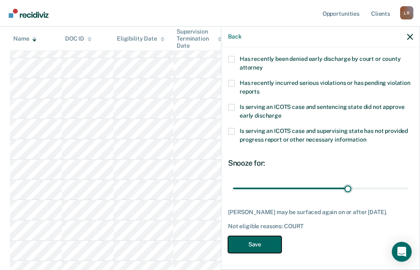
click at [255, 243] on button "Save" at bounding box center [254, 244] width 53 height 17
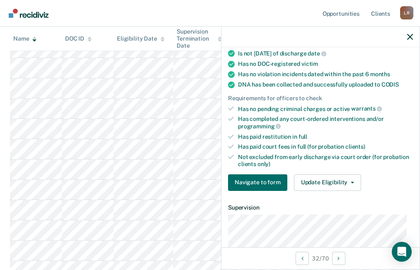
scroll to position [136, 0]
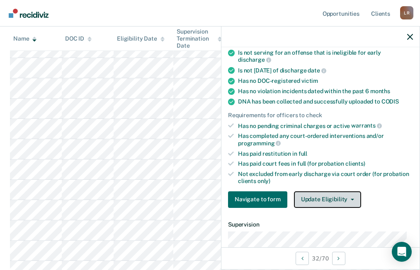
click at [314, 194] on button "Update Eligibility" at bounding box center [327, 200] width 67 height 17
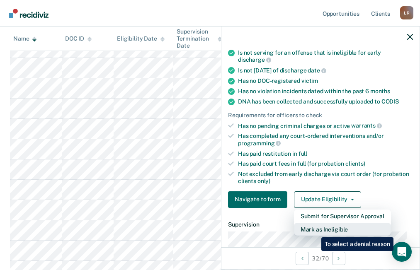
click at [315, 231] on button "Mark as Ineligible" at bounding box center [342, 229] width 97 height 13
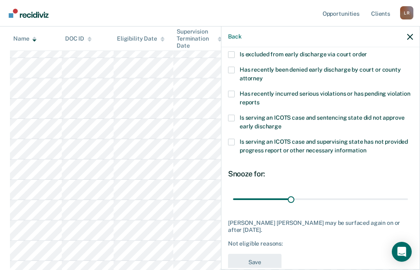
scroll to position [94, 0]
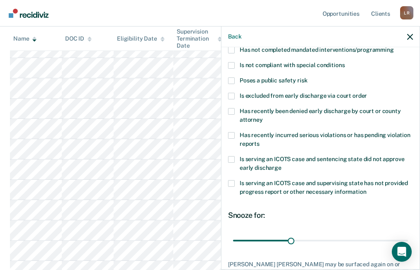
click at [233, 95] on span at bounding box center [231, 96] width 7 height 7
click at [367, 93] on input "Is excluded from early discharge via court order" at bounding box center [367, 93] width 0 height 0
type input "65"
click at [354, 235] on input "range" at bounding box center [320, 240] width 175 height 15
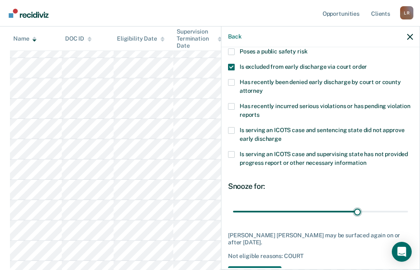
scroll to position [153, 0]
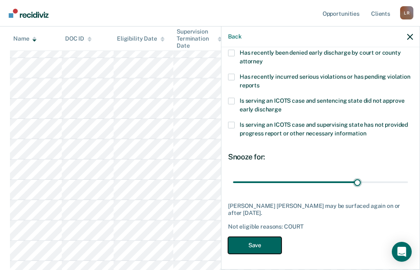
click at [269, 241] on button "Save" at bounding box center [254, 245] width 53 height 17
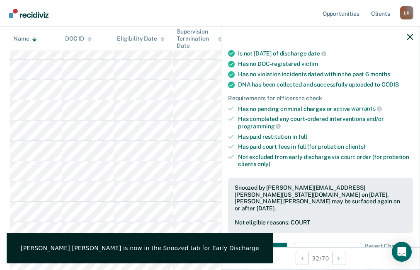
scroll to position [290, 0]
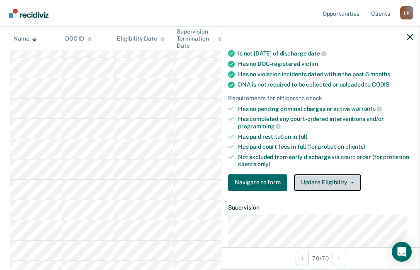
click at [310, 186] on button "Update Eligibility" at bounding box center [327, 183] width 67 height 17
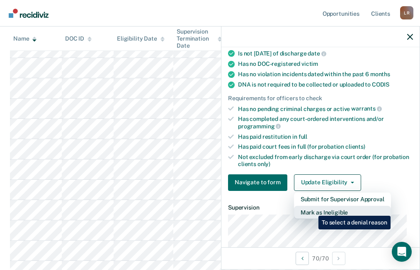
click at [312, 211] on button "Mark as Ineligible" at bounding box center [342, 212] width 97 height 13
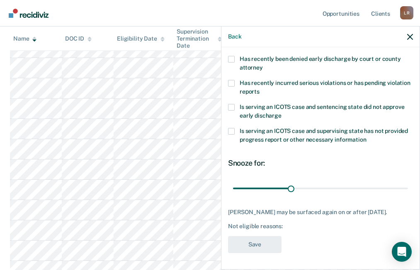
scroll to position [0, 0]
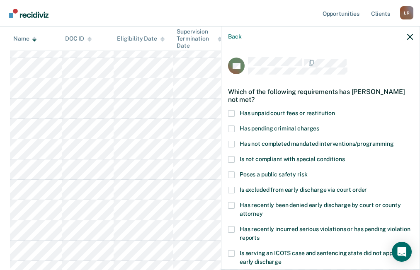
click at [231, 114] on span at bounding box center [231, 113] width 7 height 7
click at [335, 110] on input "Has unpaid court fees or restitution" at bounding box center [335, 110] width 0 height 0
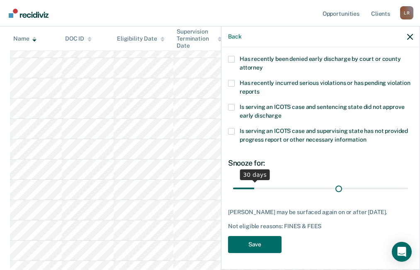
type input "168"
click at [335, 181] on input "range" at bounding box center [320, 188] width 175 height 15
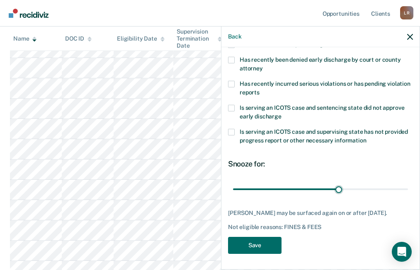
scroll to position [63, 0]
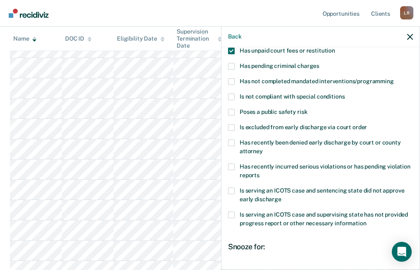
click at [230, 80] on span at bounding box center [231, 81] width 7 height 7
click at [394, 78] on input "Has not completed mandated interventions/programming" at bounding box center [394, 78] width 0 height 0
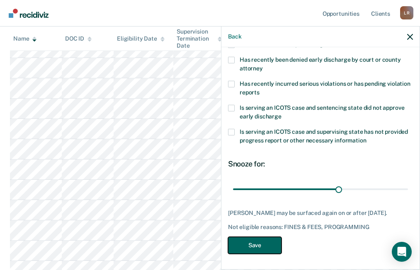
click at [270, 243] on button "Save" at bounding box center [254, 245] width 53 height 17
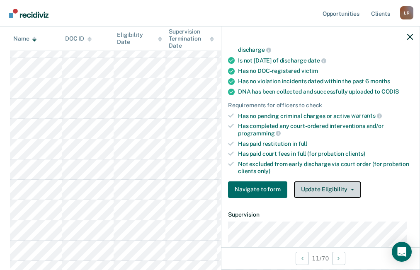
click at [335, 189] on button "Update Eligibility" at bounding box center [327, 190] width 67 height 17
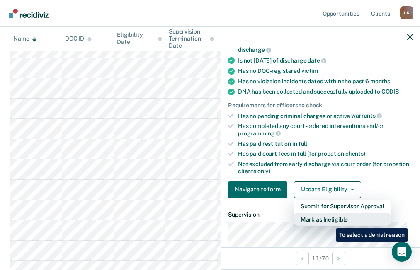
click at [330, 222] on button "Mark as Ineligible" at bounding box center [342, 219] width 97 height 13
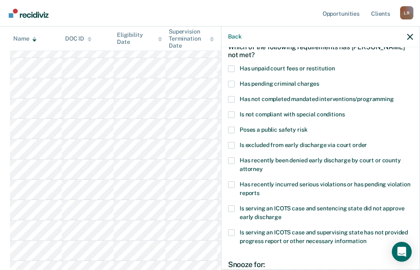
scroll to position [21, 0]
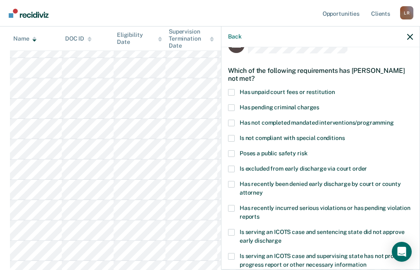
click at [232, 170] on span at bounding box center [231, 169] width 7 height 7
click at [367, 166] on input "Is excluded from early discharge via court order" at bounding box center [367, 166] width 0 height 0
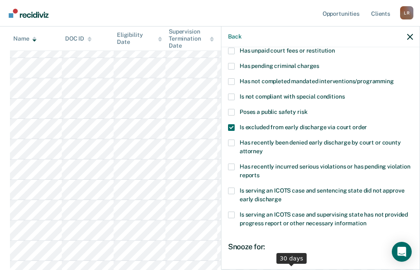
scroll to position [146, 0]
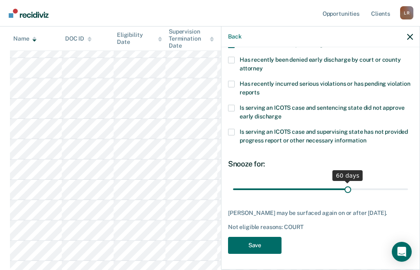
type input "60"
click at [344, 189] on input "range" at bounding box center [320, 189] width 175 height 15
click at [255, 252] on button "Save" at bounding box center [254, 245] width 53 height 17
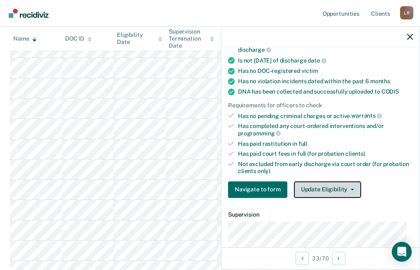
click at [349, 192] on button "Update Eligibility" at bounding box center [327, 190] width 67 height 17
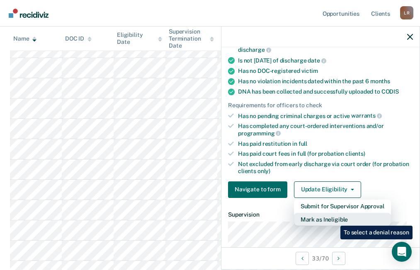
click at [334, 221] on button "Mark as Ineligible" at bounding box center [342, 219] width 97 height 13
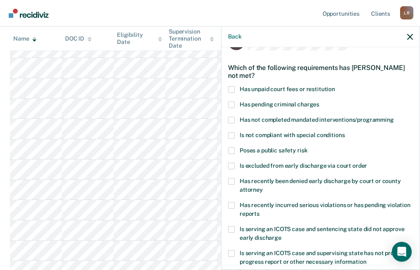
scroll to position [21, 0]
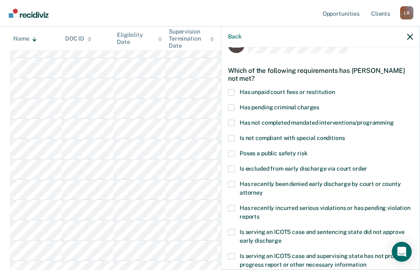
click at [233, 169] on span at bounding box center [231, 169] width 7 height 7
click at [367, 166] on input "Is excluded from early discharge via court order" at bounding box center [367, 166] width 0 height 0
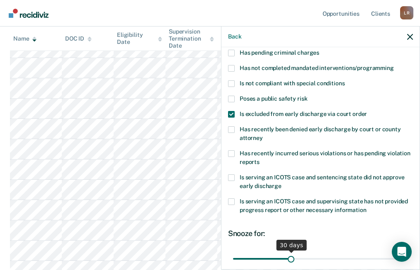
scroll to position [146, 0]
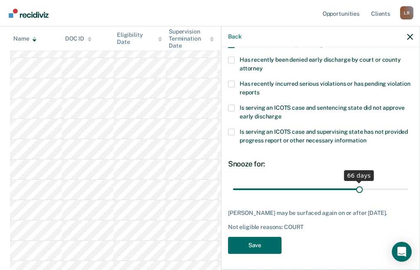
type input "66"
click at [355, 188] on input "range" at bounding box center [320, 189] width 175 height 15
click at [260, 250] on button "Save" at bounding box center [254, 245] width 53 height 17
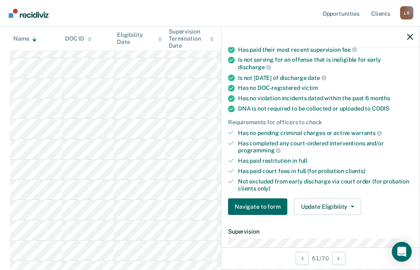
scroll to position [163, 0]
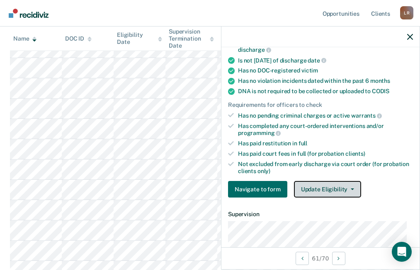
click at [317, 192] on button "Update Eligibility" at bounding box center [327, 189] width 67 height 17
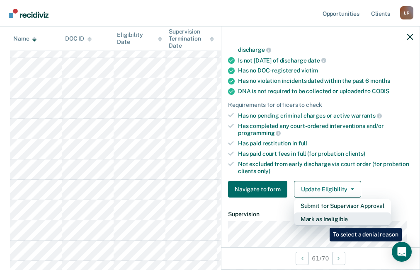
click at [324, 219] on button "Mark as Ineligible" at bounding box center [342, 219] width 97 height 13
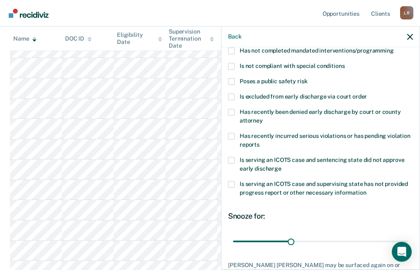
scroll to position [0, 0]
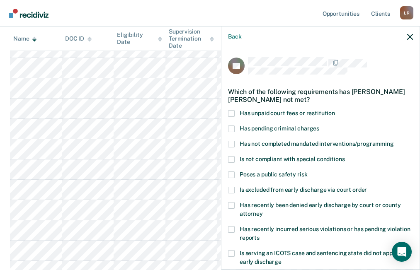
click at [231, 112] on span at bounding box center [231, 113] width 7 height 7
click at [335, 110] on input "Has unpaid court fees or restitution" at bounding box center [335, 110] width 0 height 0
click at [230, 144] on span at bounding box center [231, 144] width 7 height 7
click at [394, 141] on input "Has not completed mandated interventions/programming" at bounding box center [394, 141] width 0 height 0
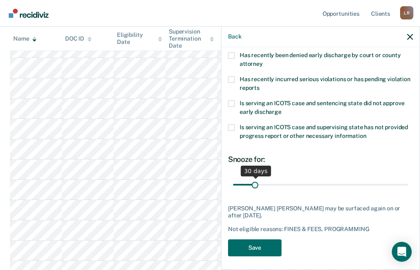
scroll to position [153, 0]
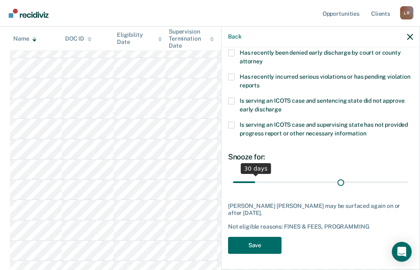
type input "162"
click at [337, 180] on input "range" at bounding box center [320, 182] width 175 height 15
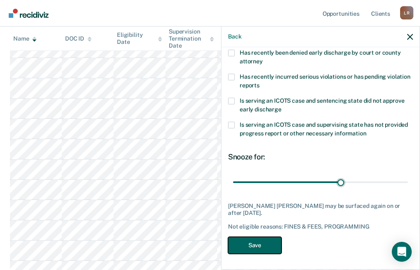
click at [255, 244] on button "Save" at bounding box center [254, 245] width 53 height 17
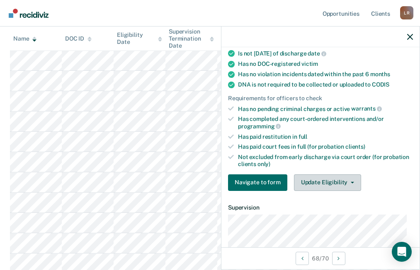
scroll to position [136, 0]
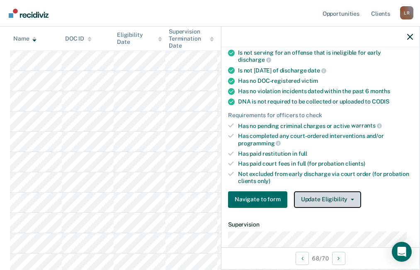
click at [340, 198] on button "Update Eligibility" at bounding box center [327, 200] width 67 height 17
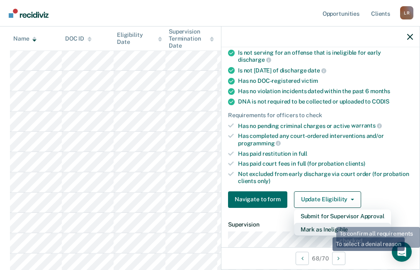
click at [326, 231] on button "Mark as Ineligible" at bounding box center [342, 229] width 97 height 13
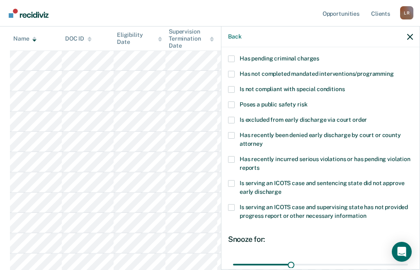
scroll to position [0, 0]
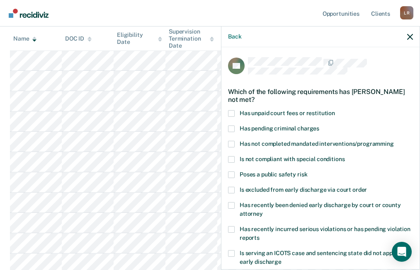
click at [230, 112] on span at bounding box center [231, 113] width 7 height 7
click at [335, 110] on input "Has unpaid court fees or restitution" at bounding box center [335, 110] width 0 height 0
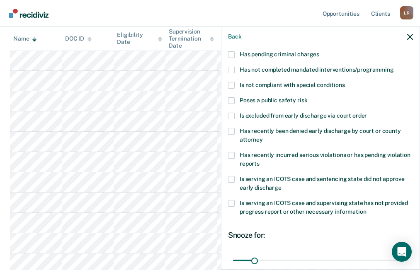
scroll to position [153, 0]
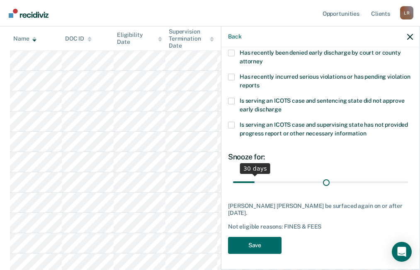
type input "145"
click at [323, 180] on input "range" at bounding box center [320, 182] width 175 height 15
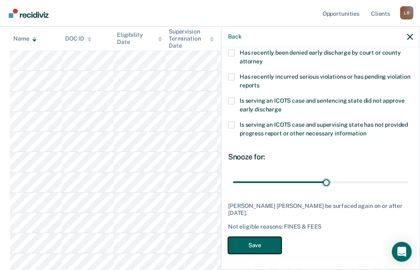
click at [265, 245] on button "Save" at bounding box center [254, 245] width 53 height 17
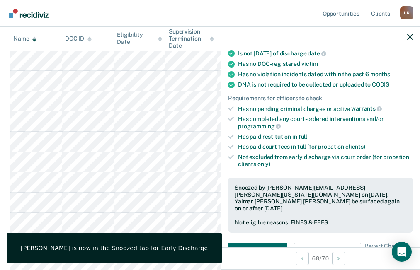
scroll to position [322, 0]
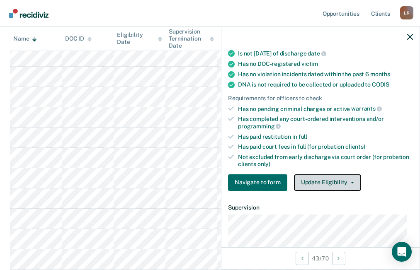
click at [315, 185] on button "Update Eligibility" at bounding box center [327, 183] width 67 height 17
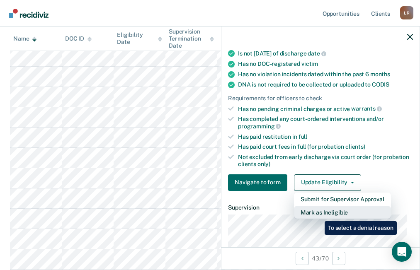
click at [318, 215] on button "Mark as Ineligible" at bounding box center [342, 212] width 97 height 13
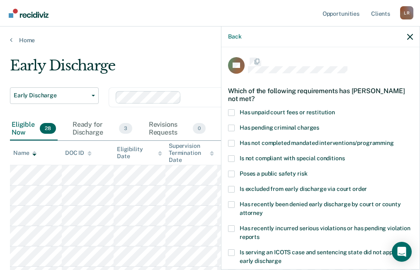
scroll to position [322, 0]
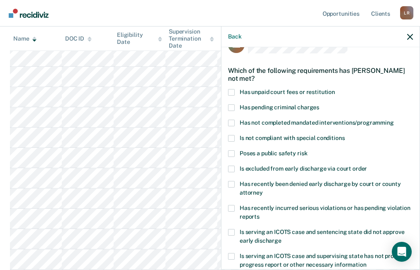
click at [233, 168] on span at bounding box center [231, 169] width 7 height 7
click at [367, 166] on input "Is excluded from early discharge via court order" at bounding box center [367, 166] width 0 height 0
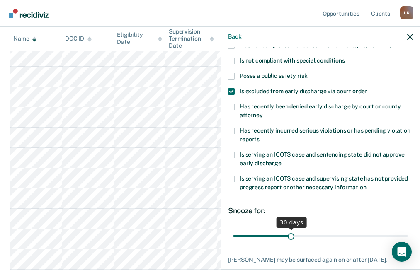
scroll to position [146, 0]
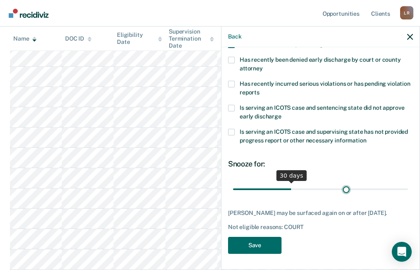
type input "59"
click at [343, 187] on input "range" at bounding box center [320, 189] width 175 height 15
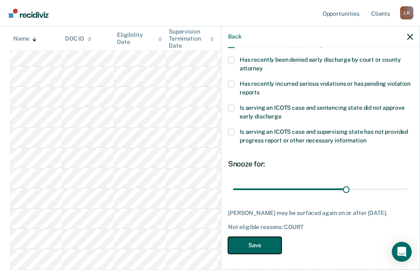
click at [267, 249] on button "Save" at bounding box center [254, 245] width 53 height 17
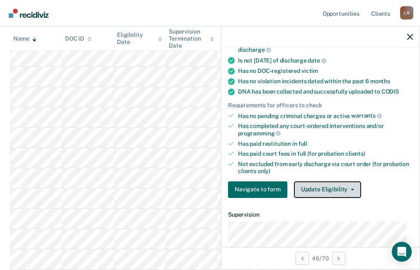
click at [323, 190] on button "Update Eligibility" at bounding box center [327, 190] width 67 height 17
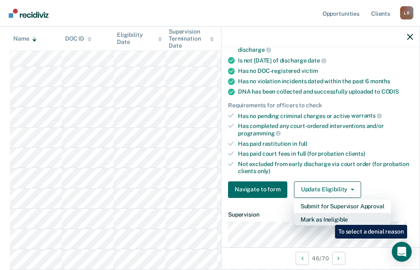
click at [329, 219] on button "Mark as Ineligible" at bounding box center [342, 219] width 97 height 13
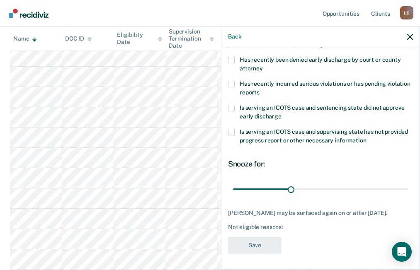
scroll to position [21, 0]
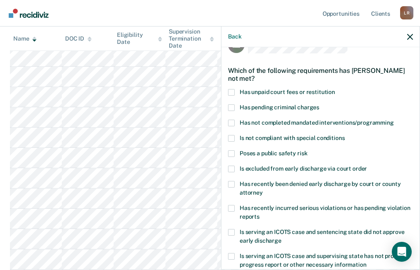
click at [230, 90] on span at bounding box center [231, 92] width 7 height 7
click at [335, 89] on input "Has unpaid court fees or restitution" at bounding box center [335, 89] width 0 height 0
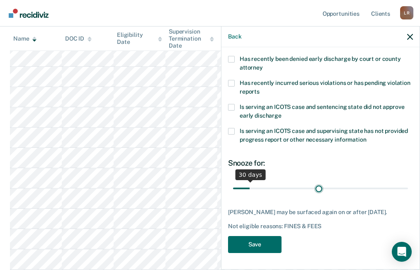
type input "179"
click at [315, 181] on input "range" at bounding box center [320, 188] width 175 height 15
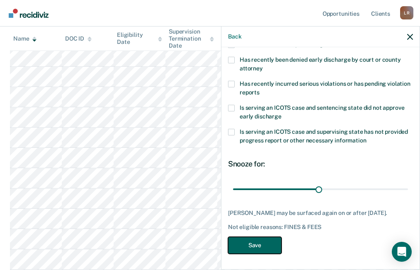
click at [261, 245] on button "Save" at bounding box center [254, 245] width 53 height 17
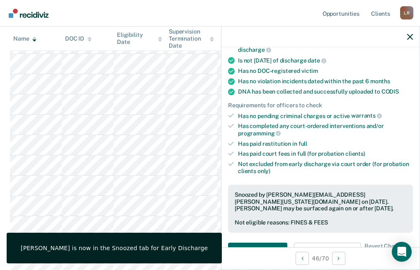
scroll to position [332, 0]
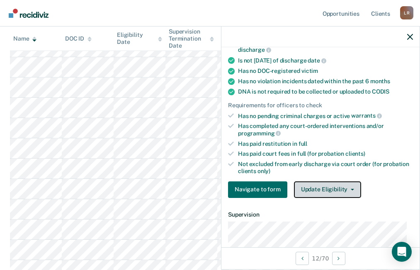
click at [324, 186] on button "Update Eligibility" at bounding box center [327, 190] width 67 height 17
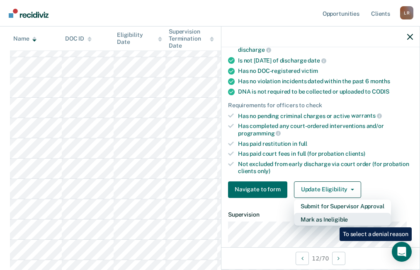
click at [333, 221] on button "Mark as Ineligible" at bounding box center [342, 219] width 97 height 13
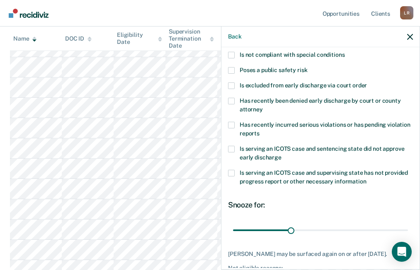
scroll to position [104, 0]
click at [231, 100] on span at bounding box center [231, 101] width 7 height 7
click at [263, 107] on input "Has recently been denied early discharge by court or county attorney" at bounding box center [263, 107] width 0 height 0
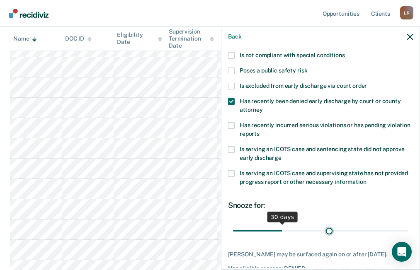
type input "60"
click at [325, 229] on input "range" at bounding box center [320, 230] width 175 height 15
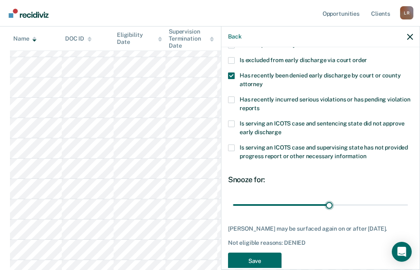
scroll to position [153, 0]
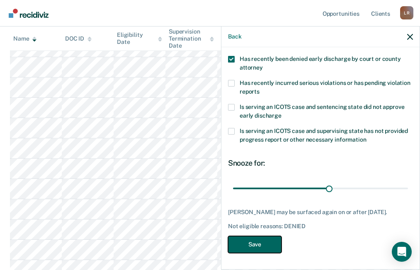
click at [252, 245] on button "Save" at bounding box center [254, 244] width 53 height 17
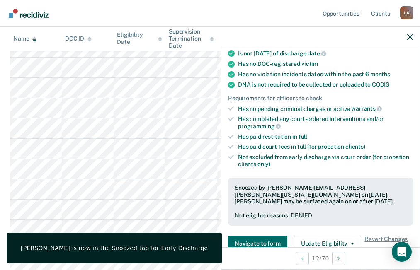
scroll to position [332, 0]
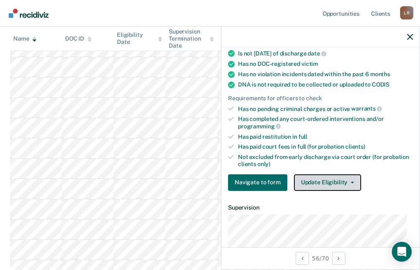
click at [323, 188] on button "Update Eligibility" at bounding box center [327, 183] width 67 height 17
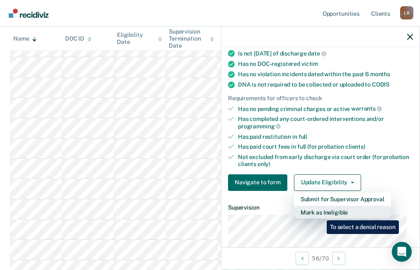
click at [320, 214] on button "Mark as Ineligible" at bounding box center [342, 212] width 97 height 13
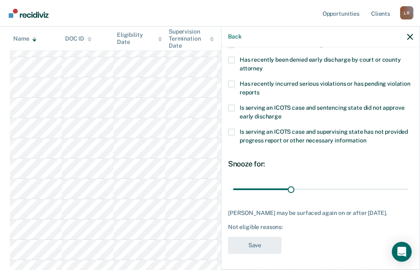
scroll to position [63, 0]
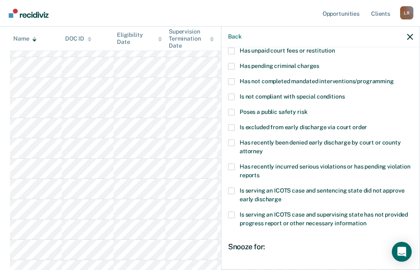
click at [233, 126] on span at bounding box center [231, 127] width 7 height 7
click at [367, 124] on input "Is excluded from early discharge via court order" at bounding box center [367, 124] width 0 height 0
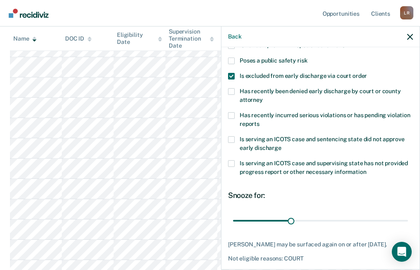
scroll to position [146, 0]
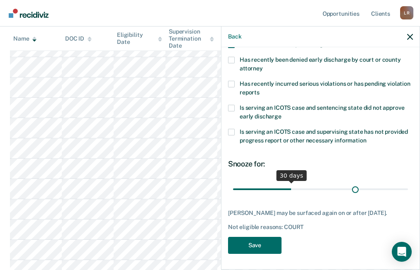
drag, startPoint x: 352, startPoint y: 187, endPoint x: 329, endPoint y: 194, distance: 23.9
type input "64"
click at [352, 187] on input "range" at bounding box center [320, 189] width 175 height 15
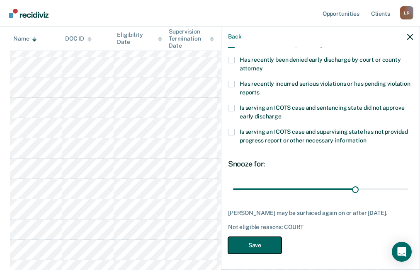
click at [252, 250] on button "Save" at bounding box center [254, 245] width 53 height 17
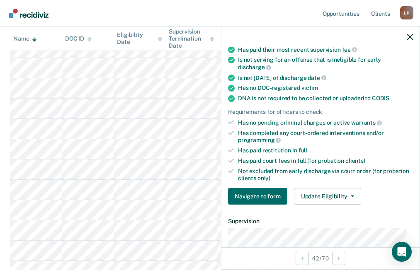
scroll to position [163, 0]
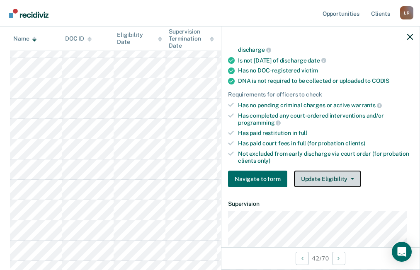
click at [319, 182] on button "Update Eligibility" at bounding box center [327, 179] width 67 height 17
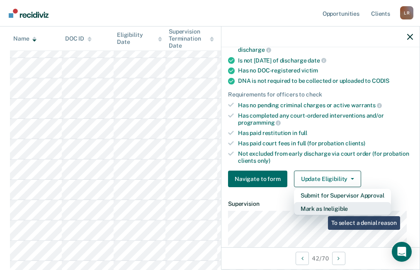
click at [322, 210] on button "Mark as Ineligible" at bounding box center [342, 208] width 97 height 13
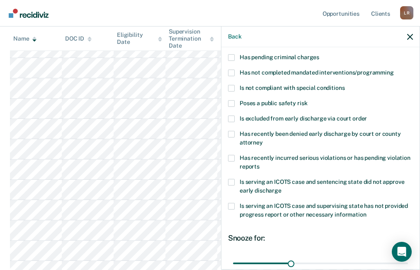
scroll to position [63, 0]
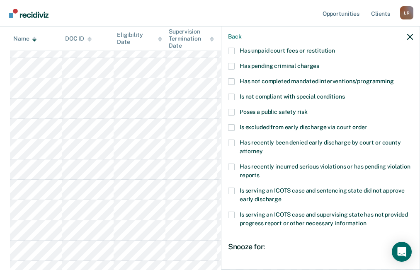
click at [231, 124] on span at bounding box center [231, 127] width 7 height 7
click at [367, 124] on input "Is excluded from early discharge via court order" at bounding box center [367, 124] width 0 height 0
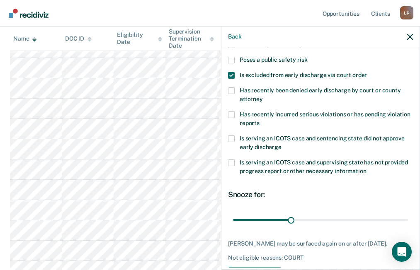
scroll to position [146, 0]
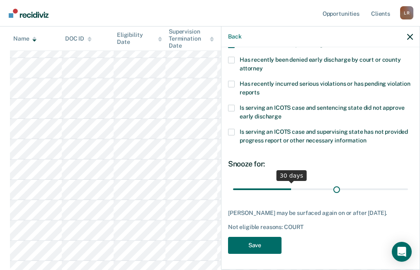
type input "54"
click at [333, 186] on input "range" at bounding box center [320, 189] width 175 height 15
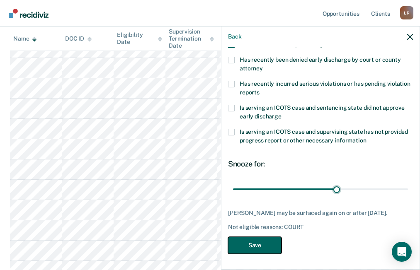
click at [262, 245] on button "Save" at bounding box center [254, 245] width 53 height 17
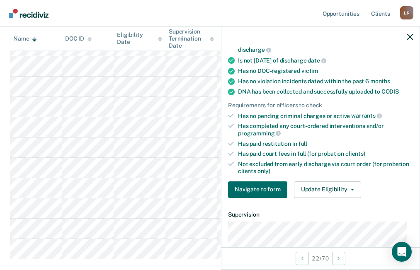
scroll to position [128, 0]
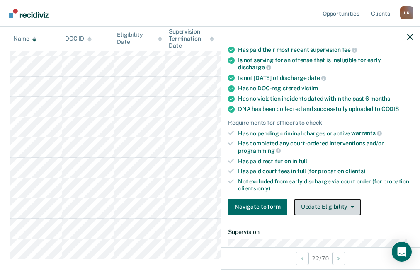
click at [315, 204] on button "Update Eligibility" at bounding box center [327, 207] width 67 height 17
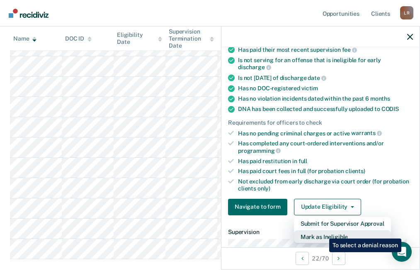
click at [323, 233] on button "Mark as Ineligible" at bounding box center [342, 236] width 97 height 13
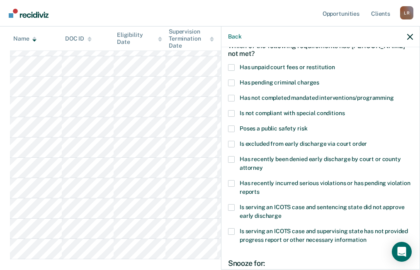
scroll to position [45, 0]
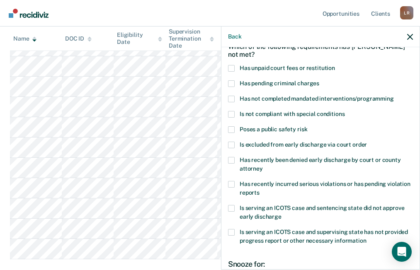
click at [231, 145] on span at bounding box center [231, 145] width 7 height 7
click at [367, 142] on input "Is excluded from early discharge via court order" at bounding box center [367, 142] width 0 height 0
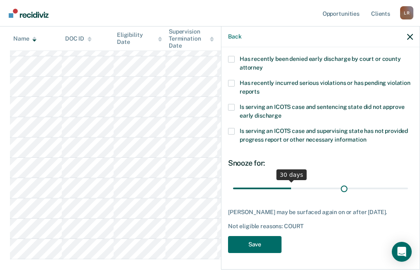
type input "58"
click at [341, 182] on input "range" at bounding box center [320, 188] width 175 height 15
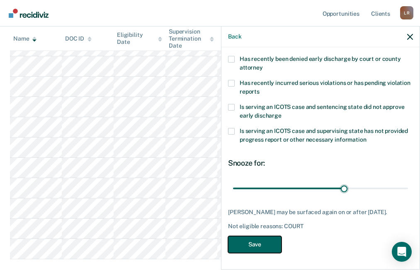
click at [262, 243] on button "Save" at bounding box center [254, 244] width 53 height 17
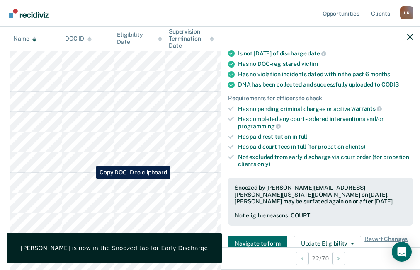
scroll to position [338, 0]
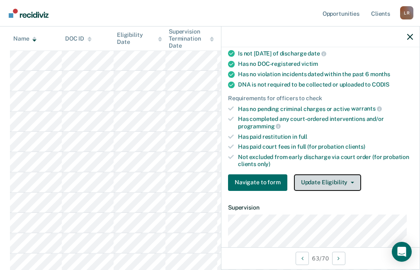
click at [321, 182] on button "Update Eligibility" at bounding box center [327, 183] width 67 height 17
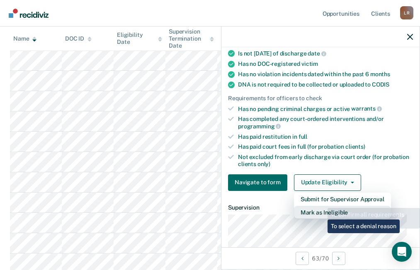
click at [321, 213] on button "Mark as Ineligible" at bounding box center [342, 212] width 97 height 13
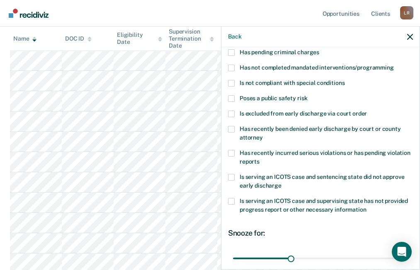
scroll to position [0, 0]
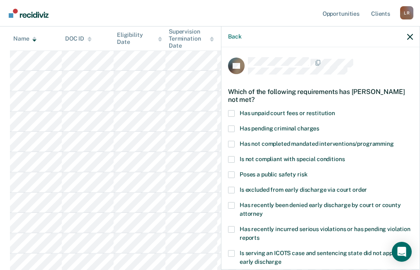
drag, startPoint x: 230, startPoint y: 114, endPoint x: 251, endPoint y: 122, distance: 22.2
click at [230, 114] on span at bounding box center [231, 113] width 7 height 7
click at [335, 110] on input "Has unpaid court fees or restitution" at bounding box center [335, 110] width 0 height 0
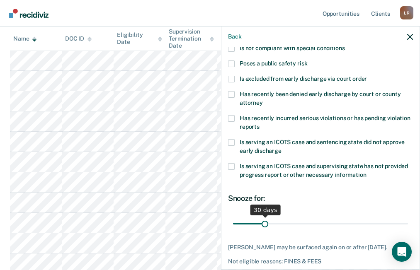
scroll to position [153, 0]
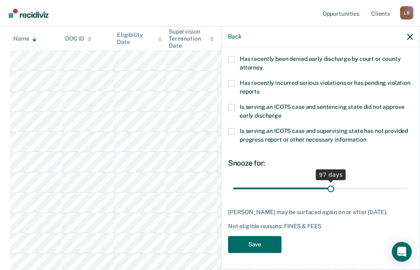
type input "97"
click at [328, 182] on input "range" at bounding box center [320, 188] width 175 height 15
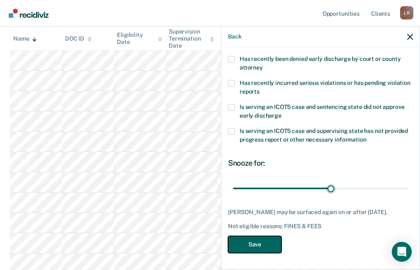
click at [269, 242] on button "Save" at bounding box center [254, 244] width 53 height 17
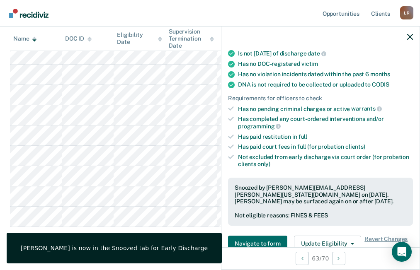
scroll to position [365, 0]
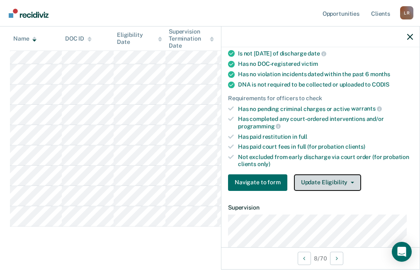
click at [330, 186] on button "Update Eligibility" at bounding box center [327, 183] width 67 height 17
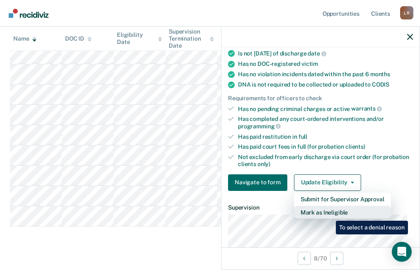
click at [330, 215] on button "Mark as Ineligible" at bounding box center [342, 212] width 97 height 13
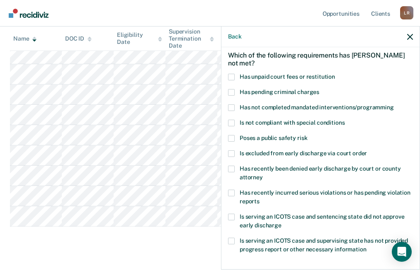
scroll to position [21, 0]
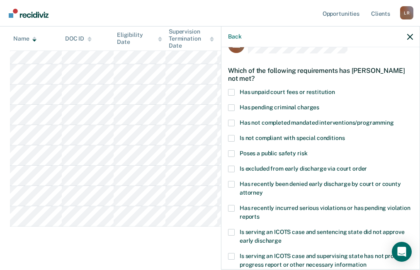
click at [233, 167] on span at bounding box center [231, 169] width 7 height 7
click at [367, 166] on input "Is excluded from early discharge via court order" at bounding box center [367, 166] width 0 height 0
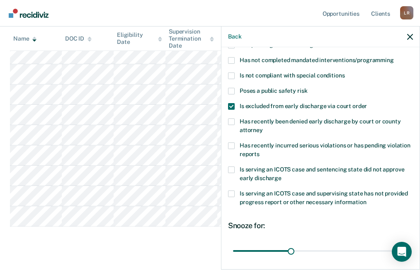
scroll to position [146, 0]
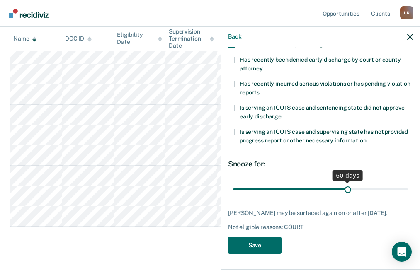
type input "60"
click at [344, 188] on input "range" at bounding box center [320, 189] width 175 height 15
click at [262, 250] on button "Save" at bounding box center [254, 245] width 53 height 17
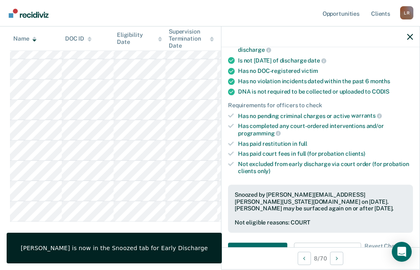
scroll to position [361, 0]
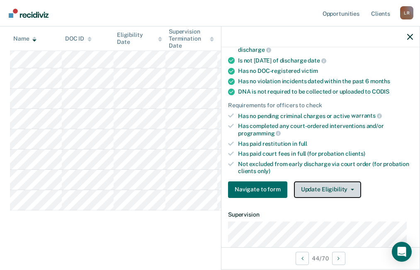
click at [337, 192] on button "Update Eligibility" at bounding box center [327, 190] width 67 height 17
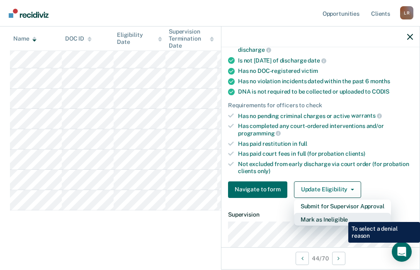
click at [342, 216] on button "Mark as Ineligible" at bounding box center [342, 219] width 97 height 13
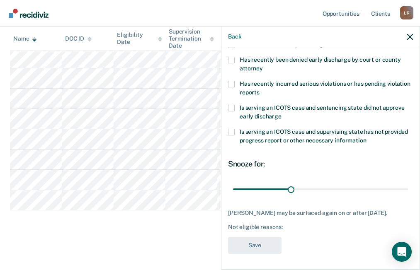
scroll to position [63, 0]
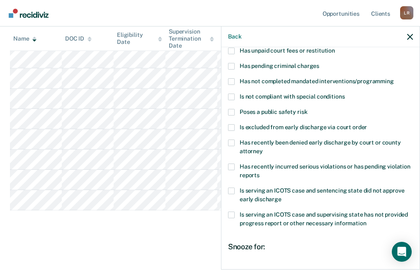
click at [230, 121] on div "Poses a public safety risk" at bounding box center [320, 116] width 185 height 15
click at [230, 124] on span at bounding box center [231, 127] width 7 height 7
click at [367, 124] on input "Is excluded from early discharge via court order" at bounding box center [367, 124] width 0 height 0
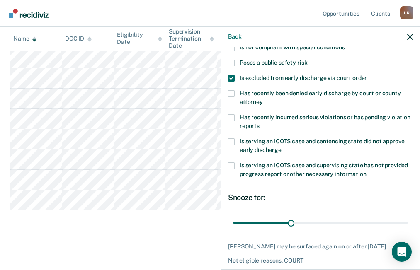
scroll to position [146, 0]
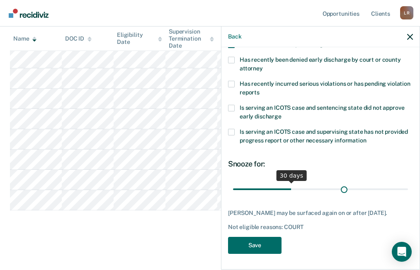
drag, startPoint x: 339, startPoint y: 186, endPoint x: 332, endPoint y: 191, distance: 8.6
type input "58"
click at [340, 186] on input "range" at bounding box center [320, 189] width 175 height 15
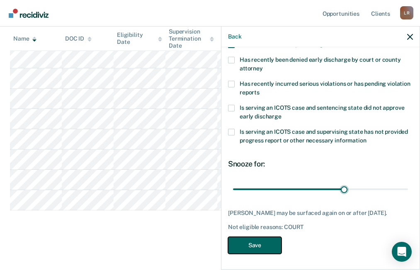
click at [262, 251] on button "Save" at bounding box center [254, 245] width 53 height 17
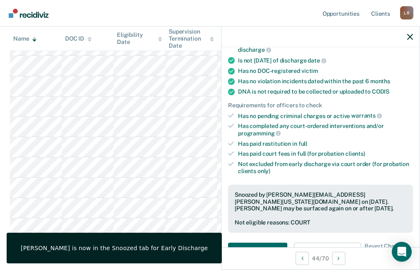
scroll to position [341, 0]
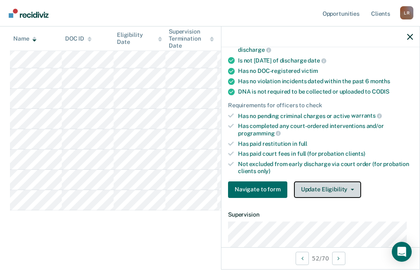
click at [318, 192] on button "Update Eligibility" at bounding box center [327, 190] width 67 height 17
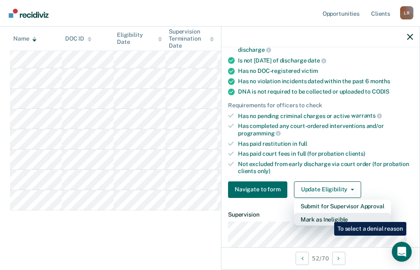
click at [328, 216] on button "Mark as Ineligible" at bounding box center [342, 219] width 97 height 13
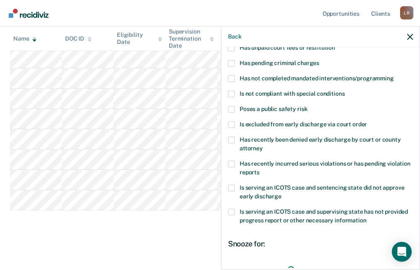
scroll to position [0, 0]
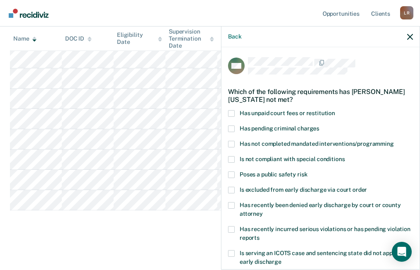
click at [225, 114] on div "MW Which of the following requirements has Miriam Washington not met? Has unpai…" at bounding box center [320, 157] width 198 height 221
click at [233, 113] on span at bounding box center [231, 113] width 7 height 7
click at [335, 110] on input "Has unpaid court fees or restitution" at bounding box center [335, 110] width 0 height 0
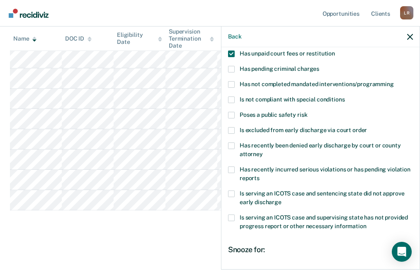
scroll to position [153, 0]
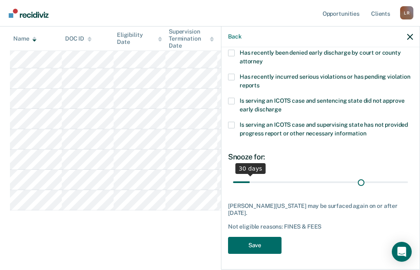
type input "271"
click at [357, 180] on input "range" at bounding box center [320, 182] width 175 height 15
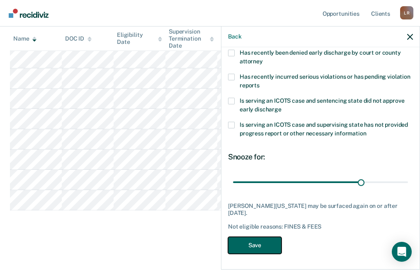
click at [255, 245] on button "Save" at bounding box center [254, 245] width 53 height 17
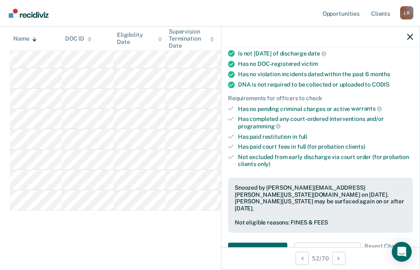
scroll to position [170, 0]
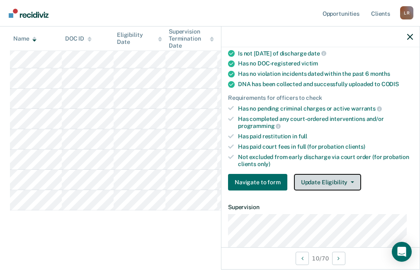
click at [320, 189] on button "Update Eligibility" at bounding box center [327, 182] width 67 height 17
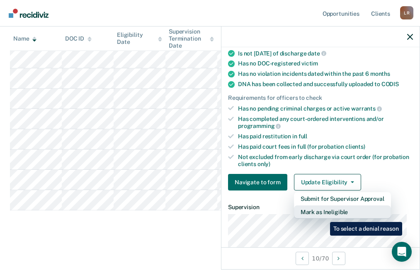
click at [324, 216] on button "Mark as Ineligible" at bounding box center [342, 212] width 97 height 13
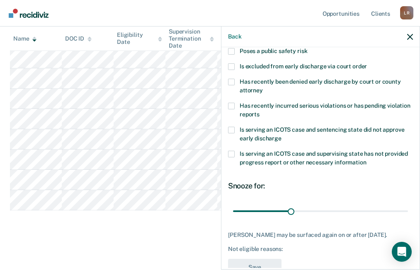
scroll to position [104, 0]
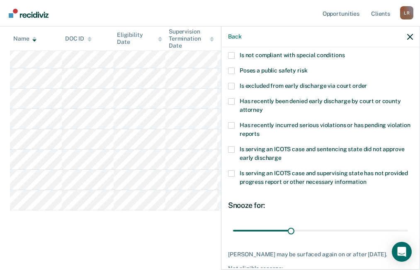
click at [233, 89] on span at bounding box center [231, 86] width 7 height 7
click at [367, 83] on input "Is excluded from early discharge via court order" at bounding box center [367, 83] width 0 height 0
type input "62"
click at [348, 227] on input "range" at bounding box center [320, 230] width 175 height 15
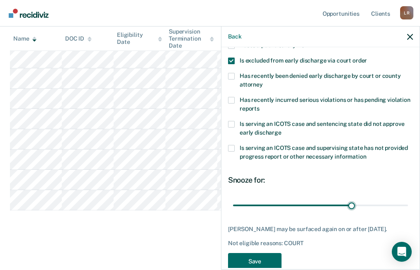
scroll to position [153, 0]
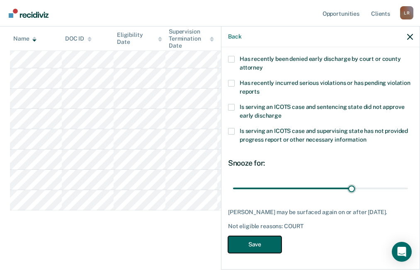
click at [274, 243] on button "Save" at bounding box center [254, 244] width 53 height 17
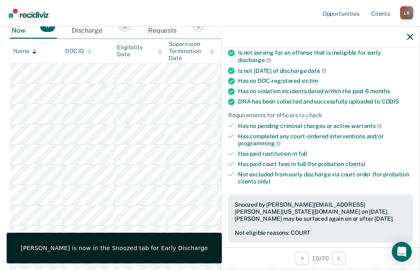
scroll to position [0, 0]
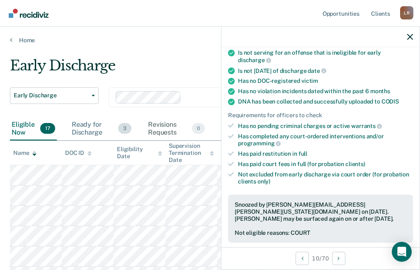
click at [78, 125] on div "Ready for Discharge 3" at bounding box center [101, 128] width 63 height 23
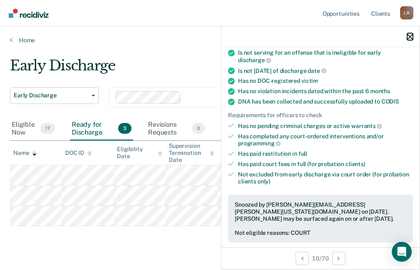
click at [408, 38] on icon "button" at bounding box center [410, 37] width 6 height 6
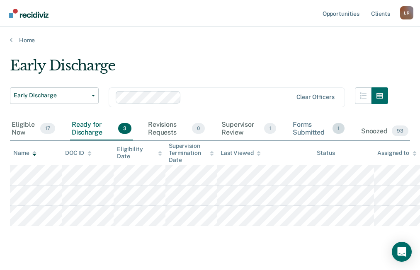
click at [309, 127] on div "Forms Submitted 1" at bounding box center [318, 128] width 55 height 23
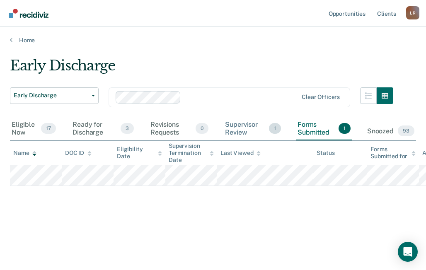
click at [243, 127] on div "Supervisor Review 1" at bounding box center [252, 128] width 59 height 23
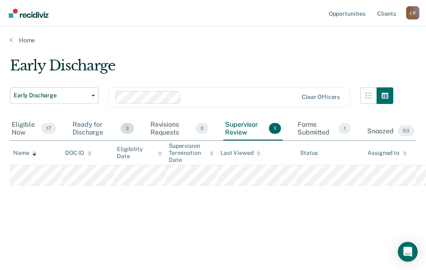
click at [97, 128] on div "Ready for Discharge 3" at bounding box center [103, 128] width 64 height 23
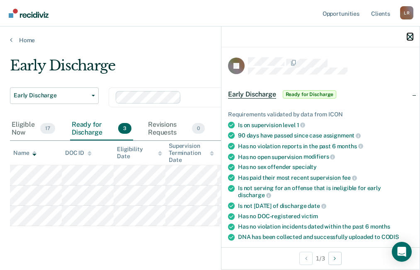
click at [410, 35] on icon "button" at bounding box center [410, 37] width 6 height 6
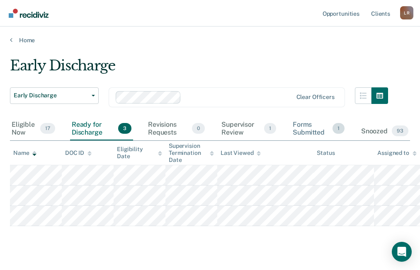
click at [314, 133] on div "Forms Submitted 1" at bounding box center [318, 128] width 55 height 23
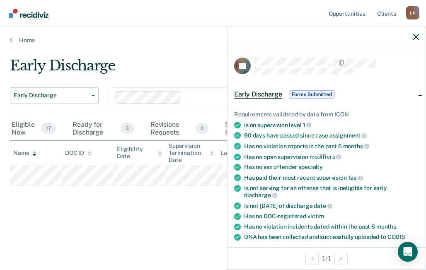
click at [413, 36] on div at bounding box center [327, 37] width 198 height 21
click at [419, 33] on div at bounding box center [327, 37] width 198 height 21
click at [417, 36] on icon "button" at bounding box center [416, 37] width 6 height 6
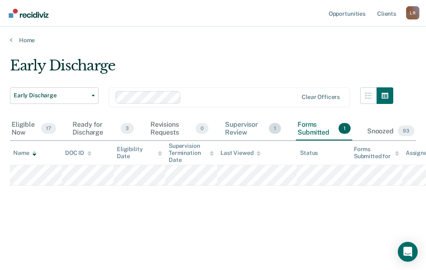
click at [245, 132] on div "Supervisor Review 1" at bounding box center [252, 128] width 59 height 23
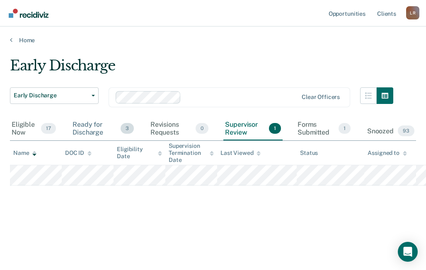
click at [93, 127] on div "Ready for Discharge 3" at bounding box center [103, 128] width 64 height 23
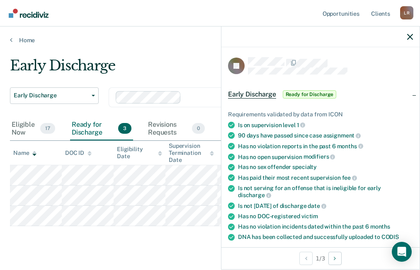
click at [317, 91] on span "Ready for Discharge" at bounding box center [310, 94] width 54 height 8
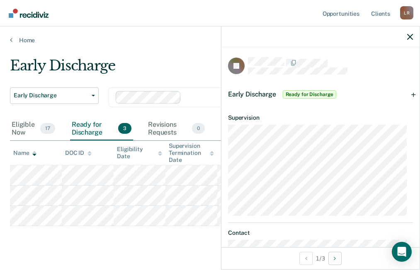
click at [317, 94] on span "Ready for Discharge" at bounding box center [310, 94] width 54 height 8
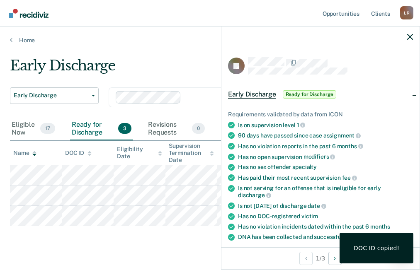
click at [413, 36] on div at bounding box center [320, 37] width 198 height 21
click at [410, 36] on icon "button" at bounding box center [410, 37] width 6 height 6
